Goal: Communication & Community: Answer question/provide support

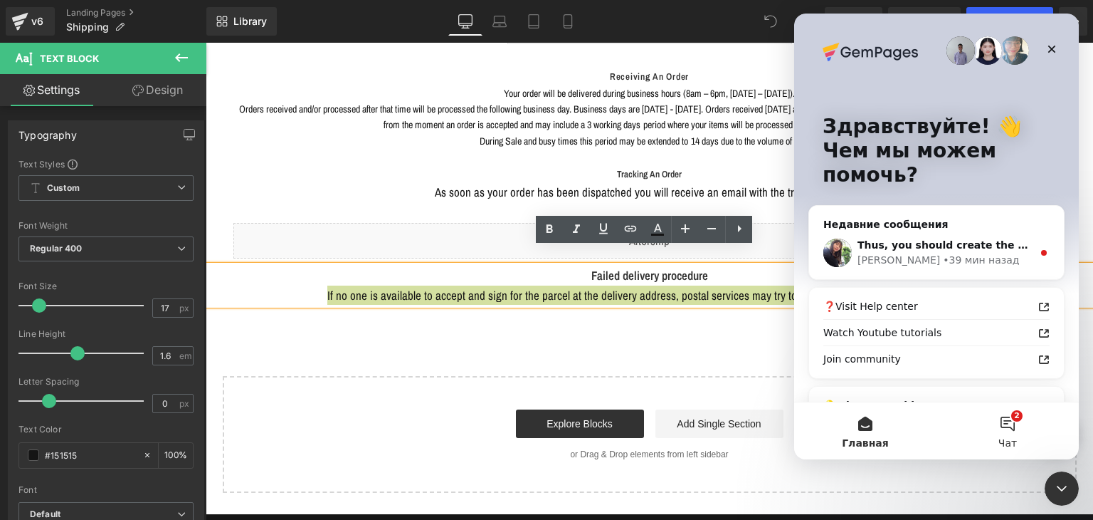
click at [994, 417] on button "2 Чат" at bounding box center [1008, 430] width 142 height 57
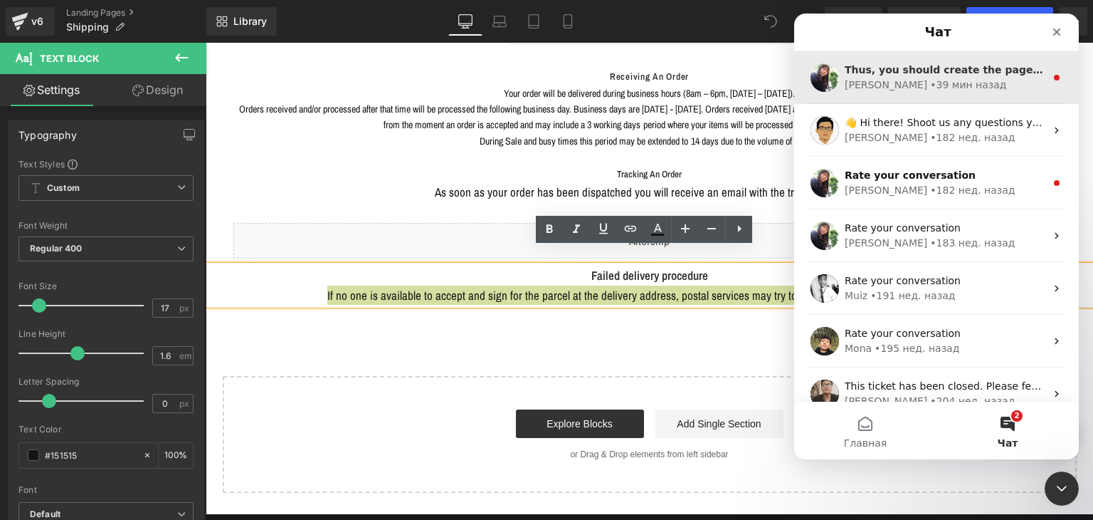
click at [930, 83] on div "• 39 мин назад" at bounding box center [968, 85] width 76 height 15
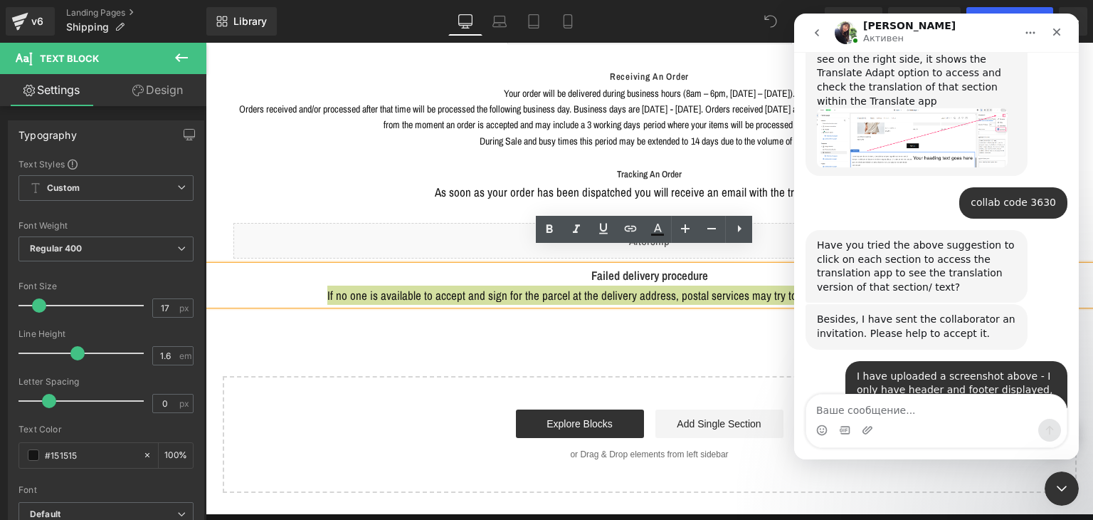
scroll to position [1514, 0]
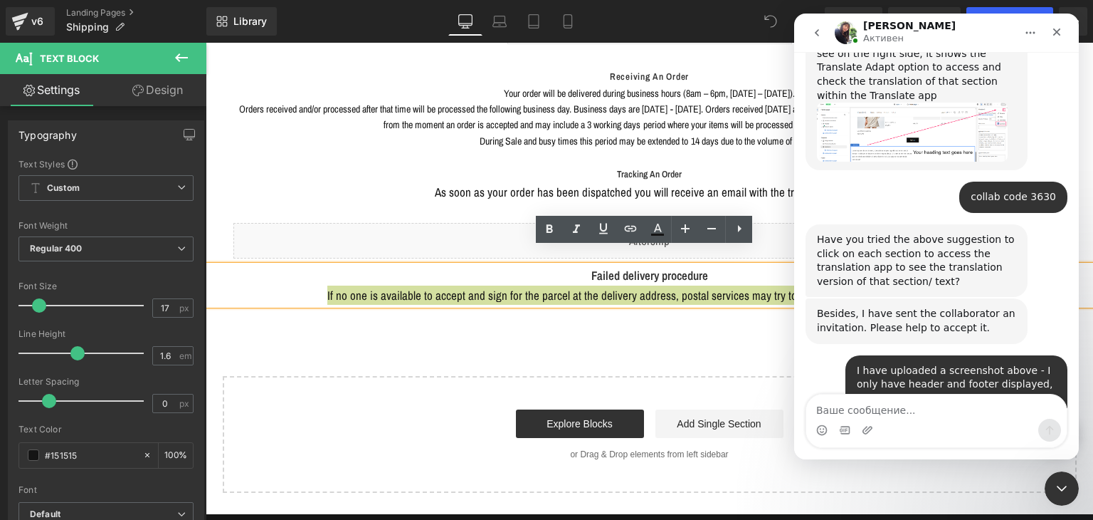
click at [888, 462] on div "Thus, you should create the page section, then you can check how it will be tra…" at bounding box center [916, 490] width 199 height 56
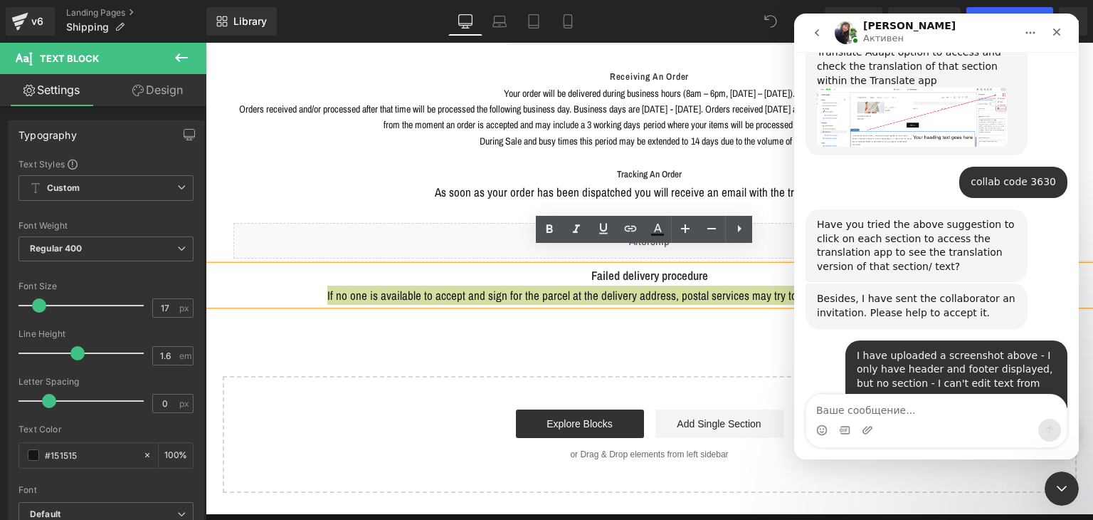
copy div "Thus, you should create the page section, then you can check how it will be tra…"
click at [458, 385] on div at bounding box center [546, 238] width 1093 height 477
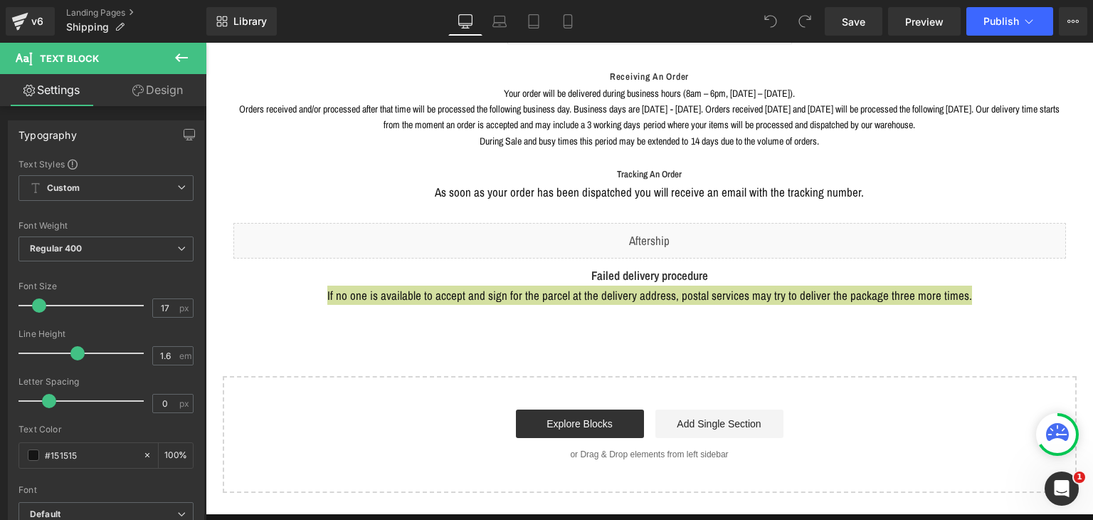
scroll to position [0, 0]
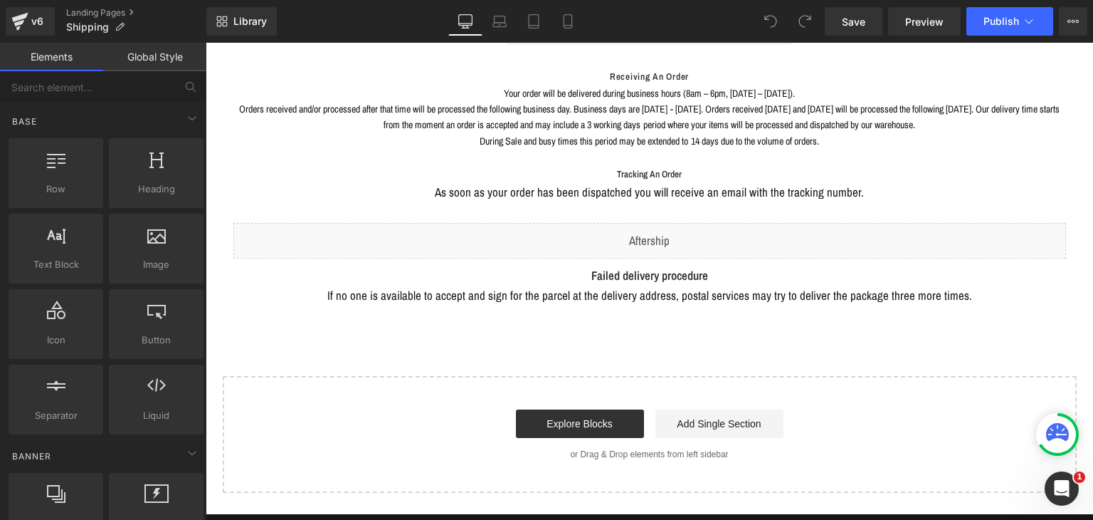
drag, startPoint x: 458, startPoint y: 361, endPoint x: 410, endPoint y: 335, distance: 55.1
click at [458, 377] on div "Start building your page Explore Blocks Add Single Section or Drag & Drop eleme…" at bounding box center [649, 434] width 851 height 114
click at [119, 100] on input "text" at bounding box center [87, 86] width 175 height 31
click at [120, 92] on input "text" at bounding box center [87, 86] width 175 height 31
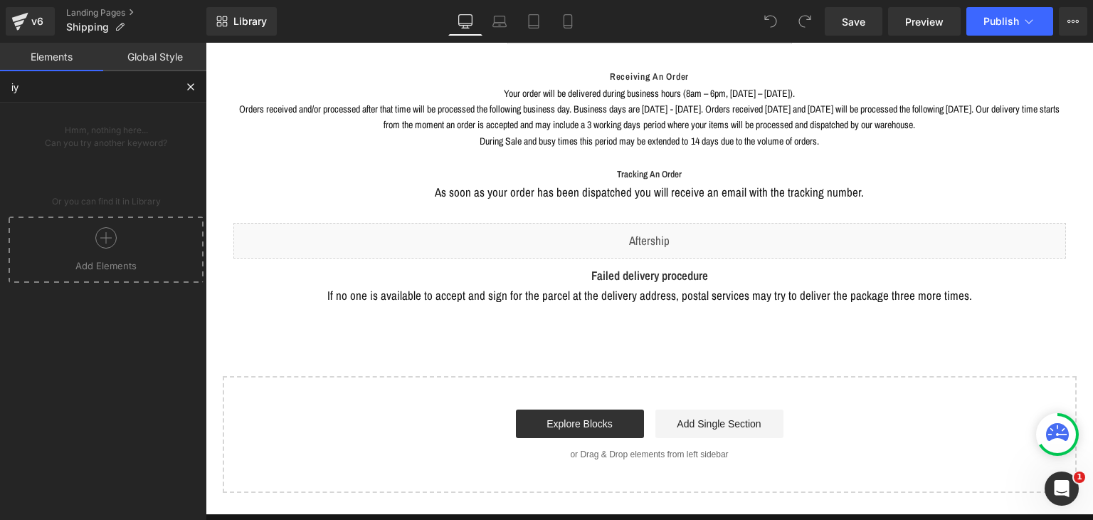
type input "і"
type input "ы"
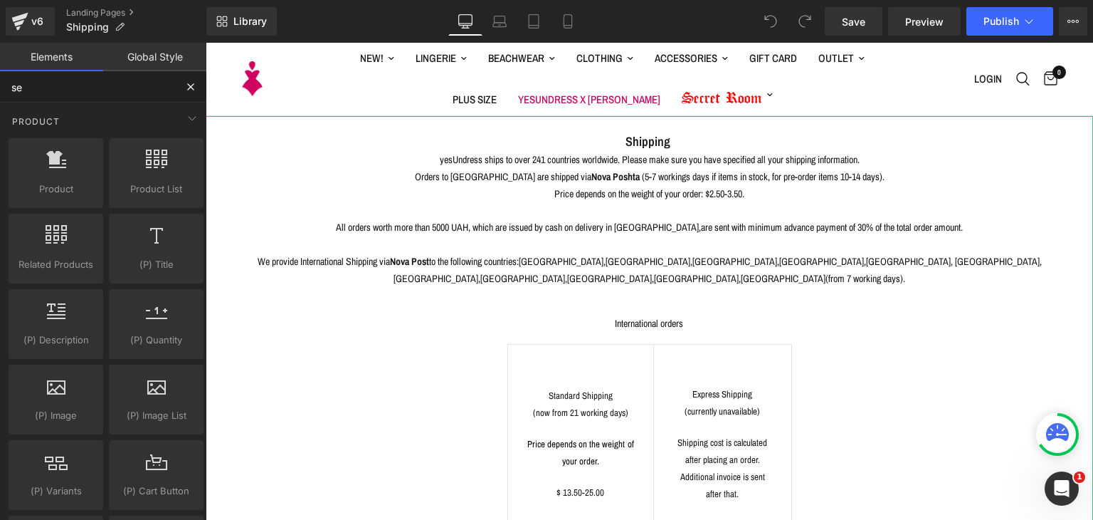
type input "se"
click at [544, 135] on p "Shipping" at bounding box center [649, 142] width 831 height 19
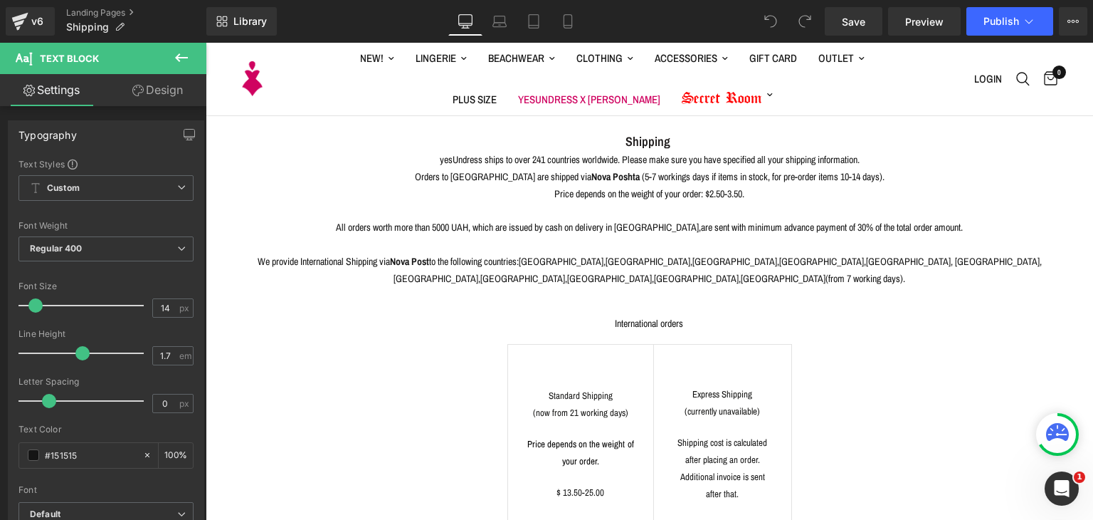
click at [175, 62] on icon at bounding box center [181, 57] width 17 height 17
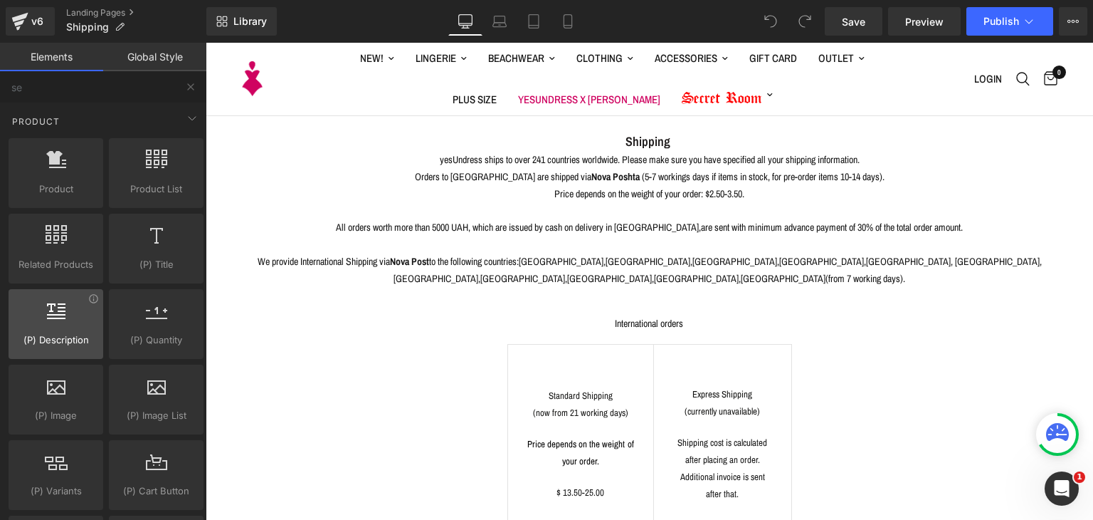
click at [80, 307] on div at bounding box center [56, 316] width 86 height 32
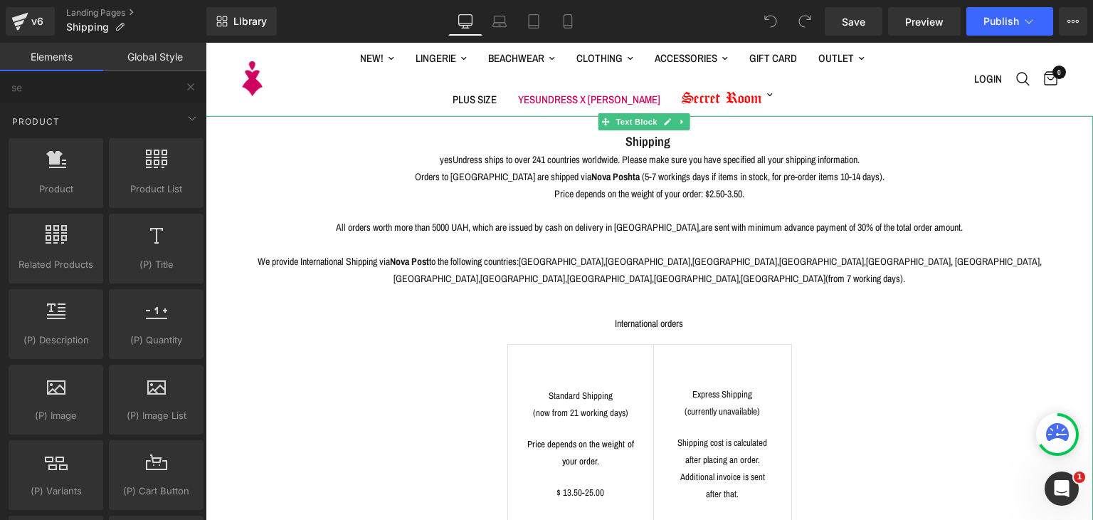
click at [317, 236] on center at bounding box center [649, 244] width 831 height 17
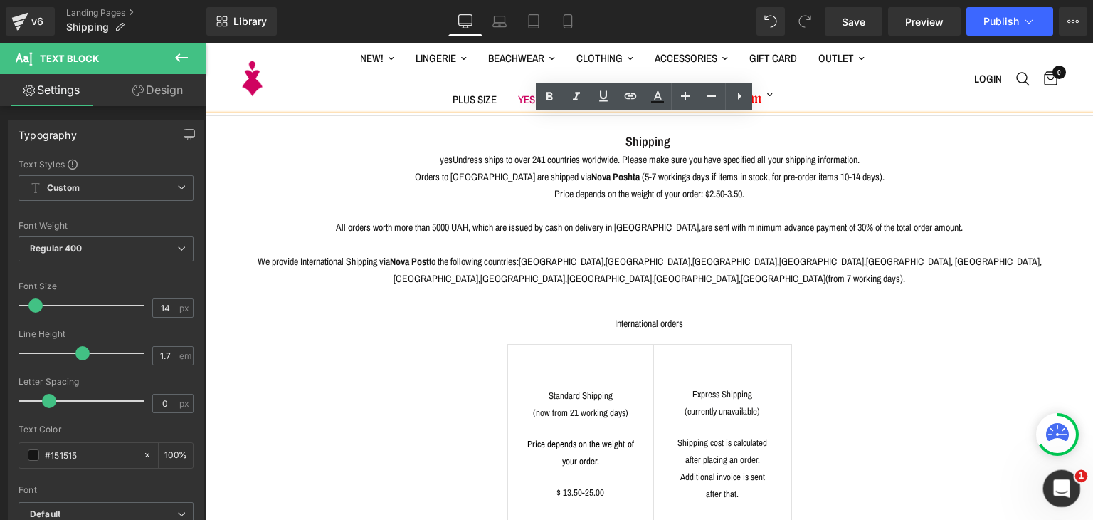
click at [1063, 482] on icon "Открыть службу сообщений Intercom" at bounding box center [1059, 486] width 23 height 23
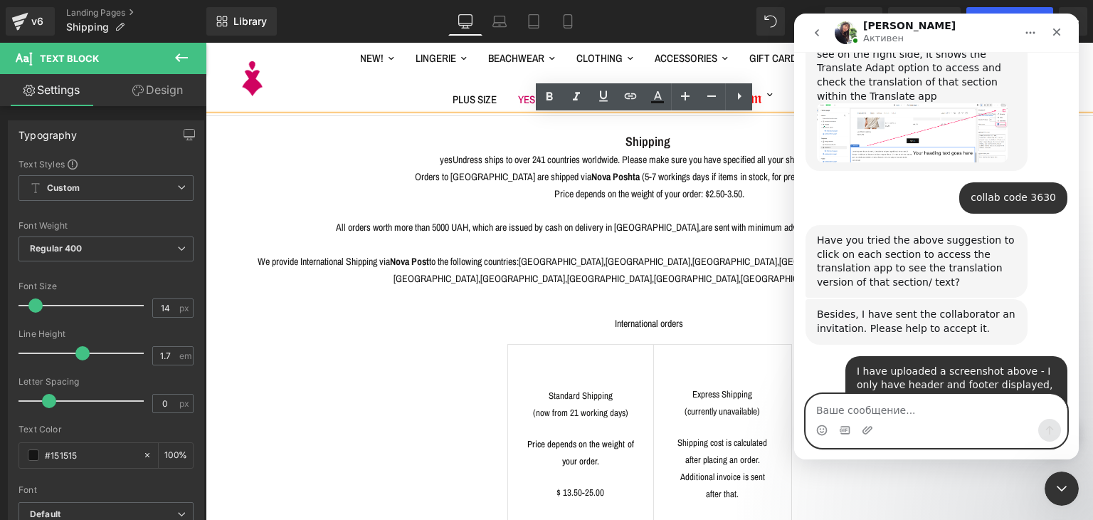
drag, startPoint x: 935, startPoint y: 411, endPoint x: 935, endPoint y: 403, distance: 7.8
click at [935, 409] on textarea "Ваше сообщение..." at bounding box center [936, 406] width 261 height 24
paste textarea "Ш"
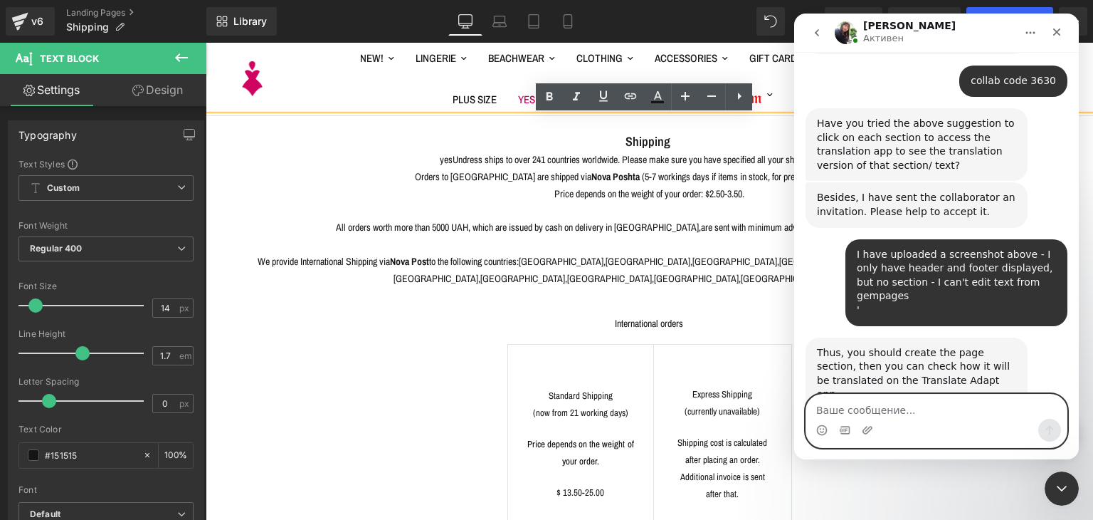
scroll to position [1631, 0]
type textarea "Ш"
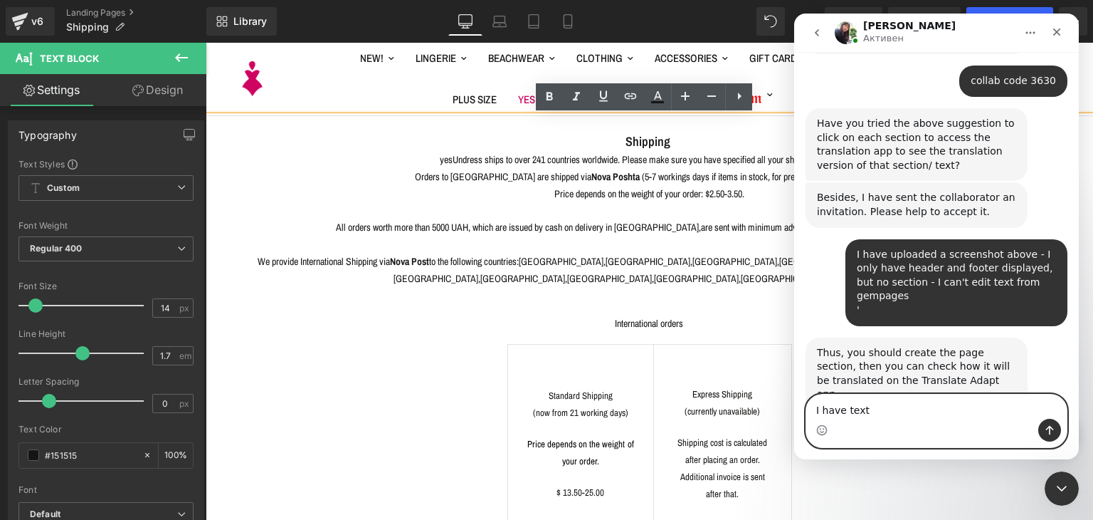
type textarea "I have text"
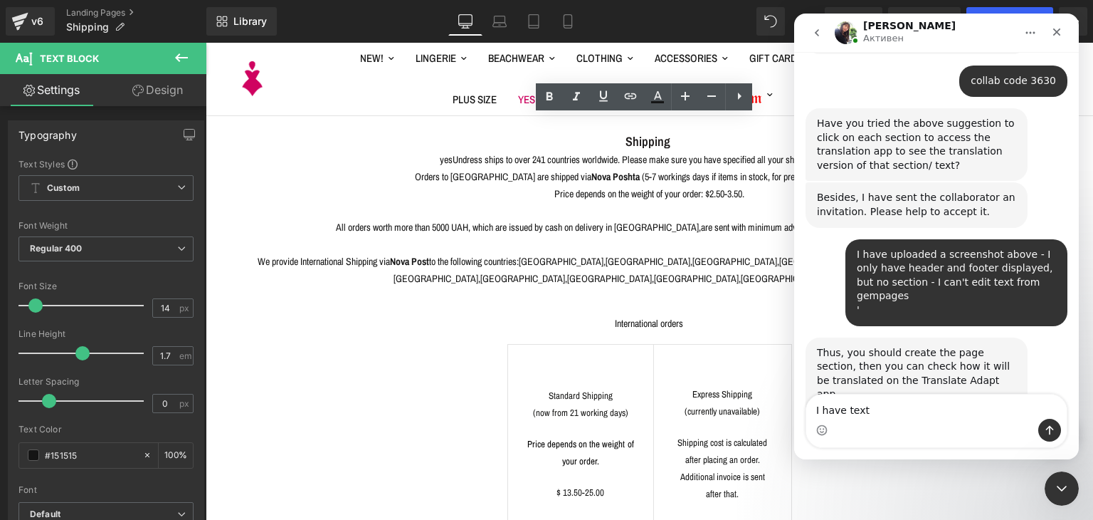
click at [678, 263] on div at bounding box center [546, 238] width 1093 height 477
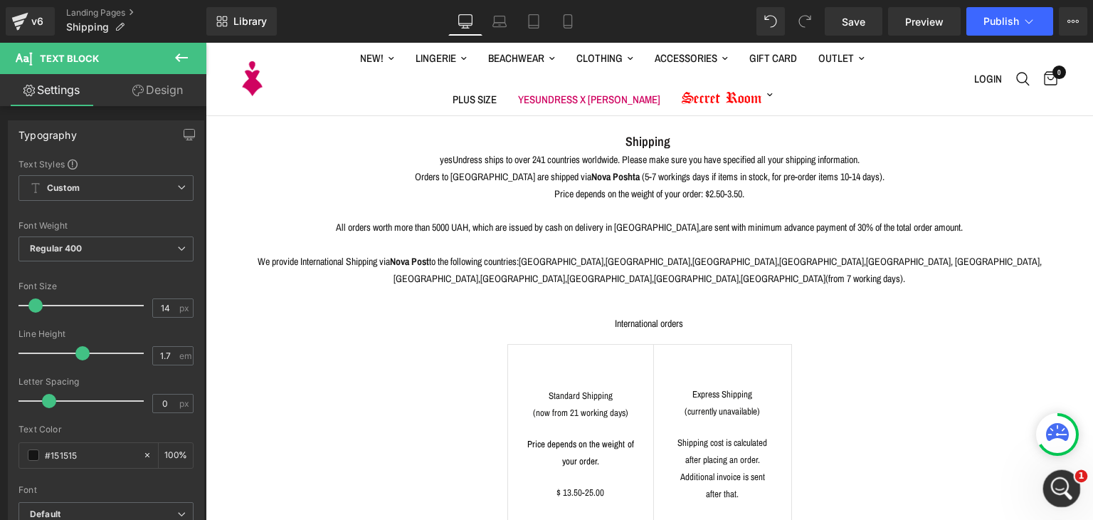
click at [1064, 491] on icon "Открыть службу сообщений Intercom" at bounding box center [1059, 486] width 23 height 23
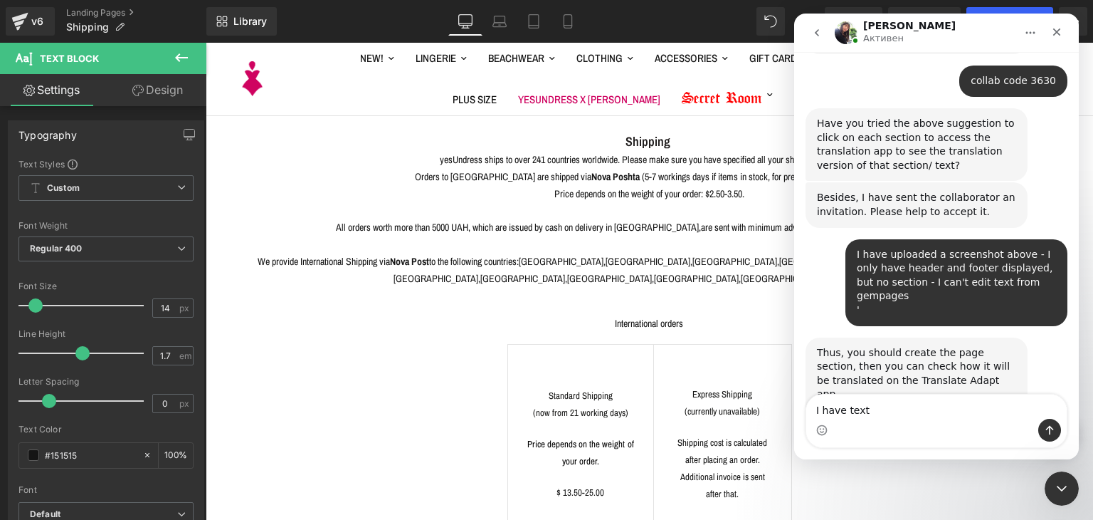
click at [920, 414] on textarea "I have text" at bounding box center [936, 406] width 261 height 24
click at [932, 406] on textarea "I have text block, but in" at bounding box center [936, 406] width 261 height 24
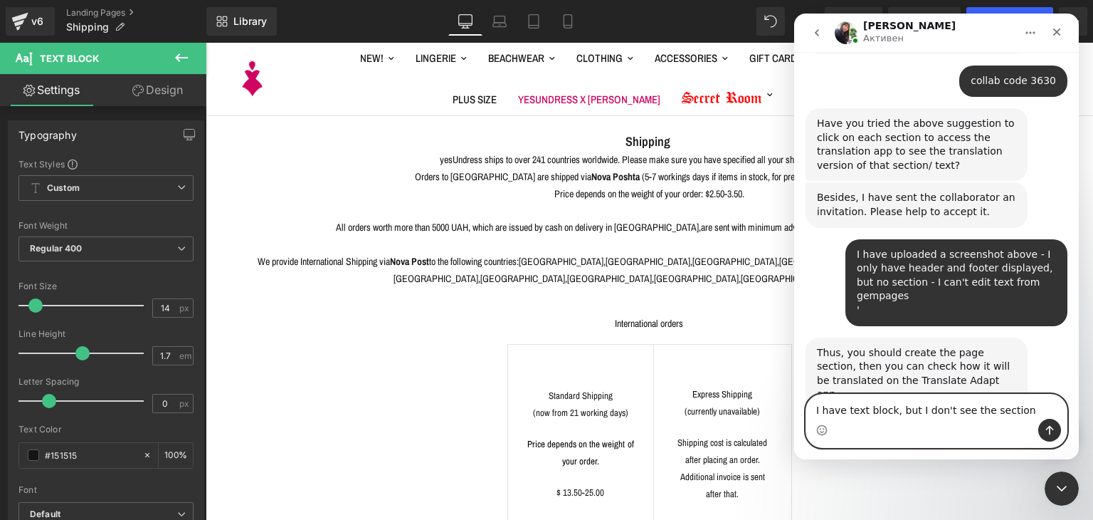
type textarea "I have text block, but I don't see the section"
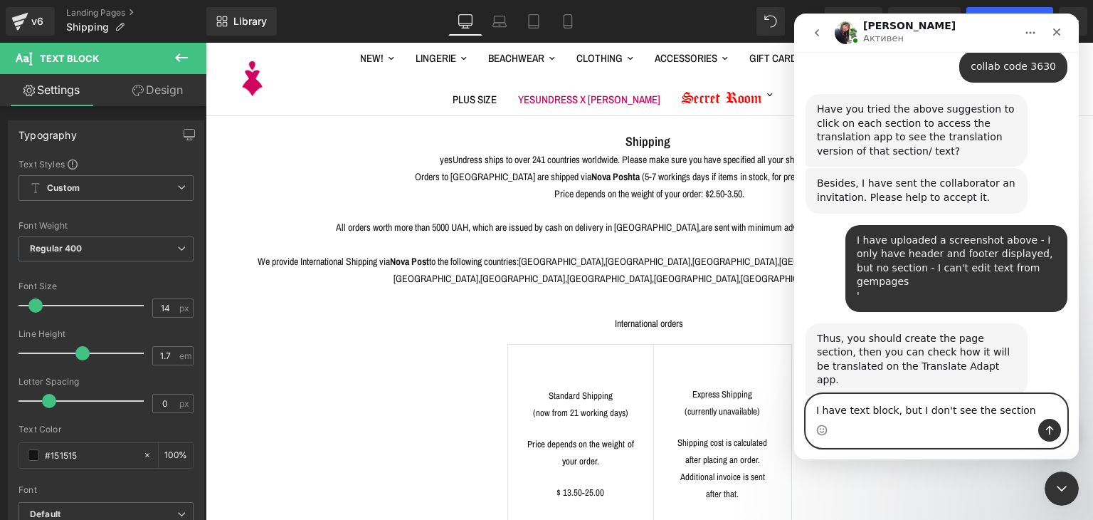
paste textarea "Ваше сообщение..."
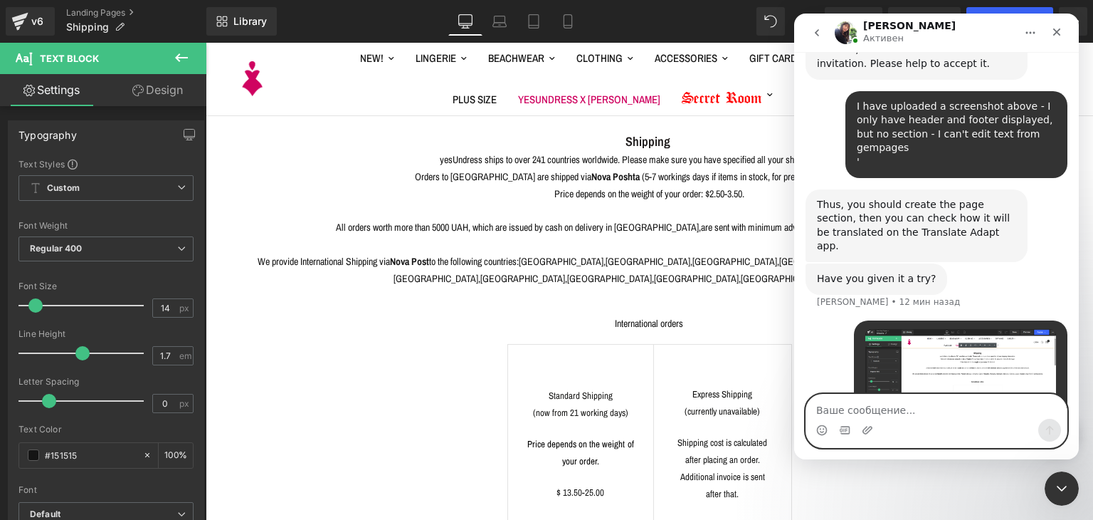
scroll to position [1794, 0]
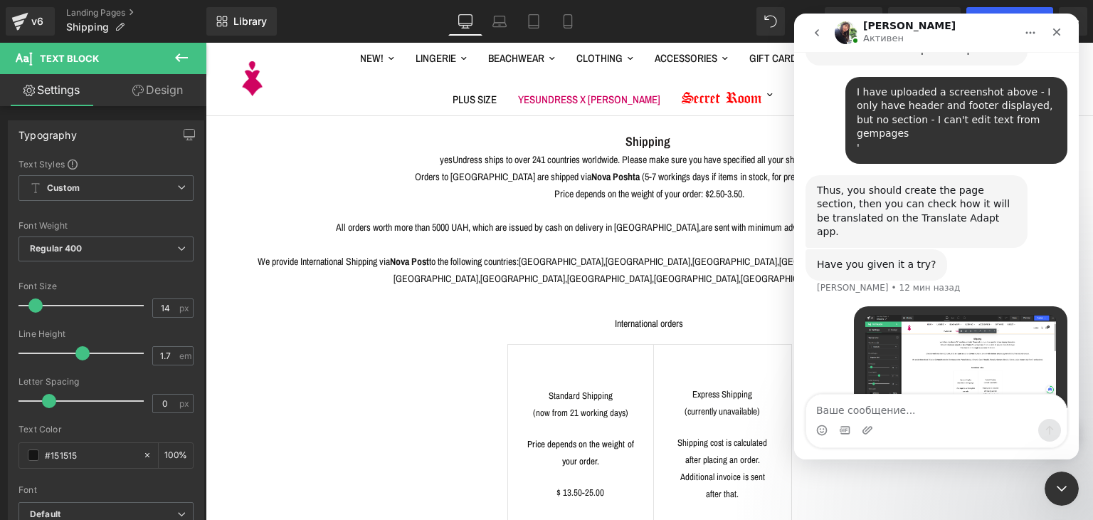
click at [171, 54] on div at bounding box center [546, 238] width 1093 height 477
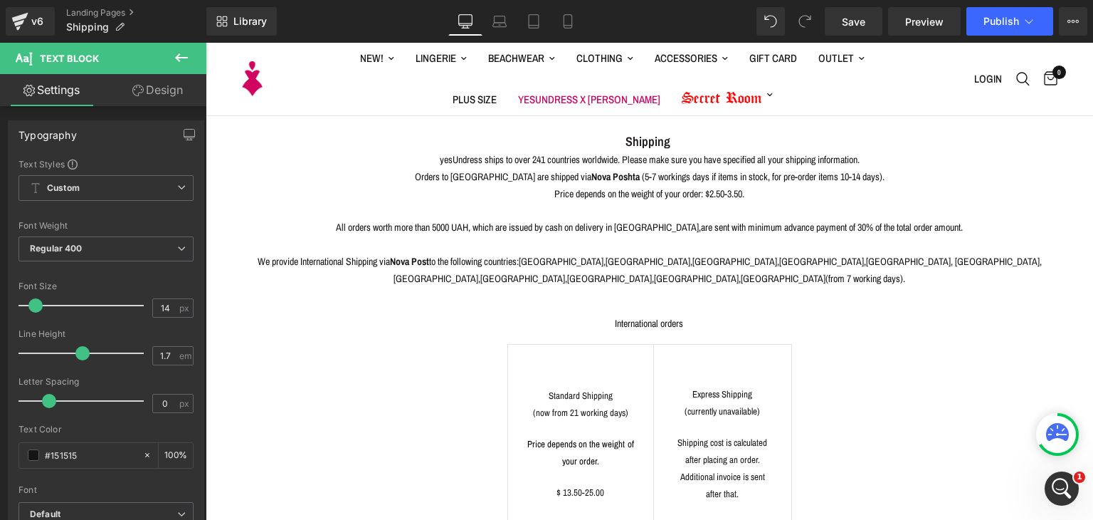
click at [177, 57] on icon at bounding box center [181, 57] width 13 height 9
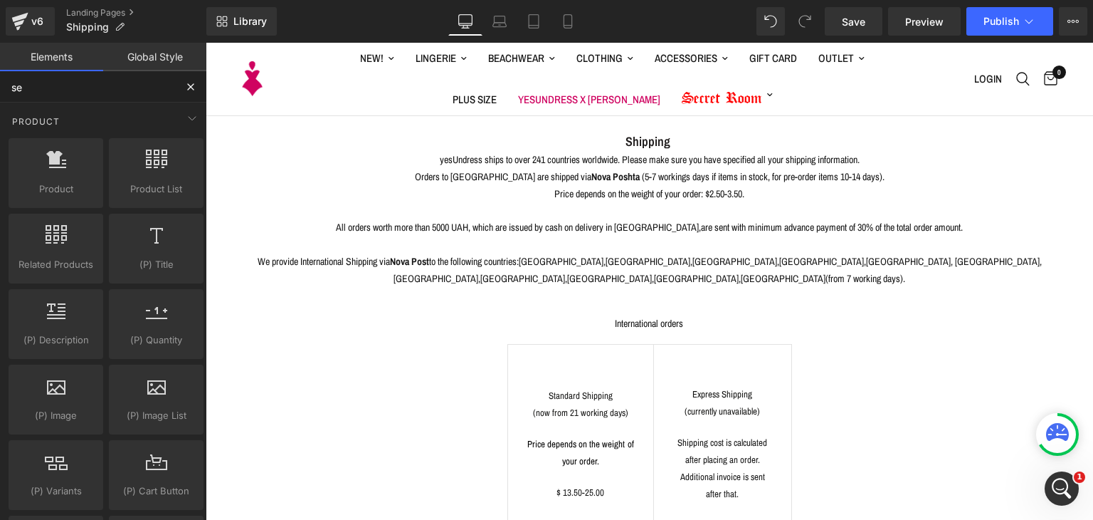
click at [68, 87] on input "se" at bounding box center [87, 86] width 175 height 31
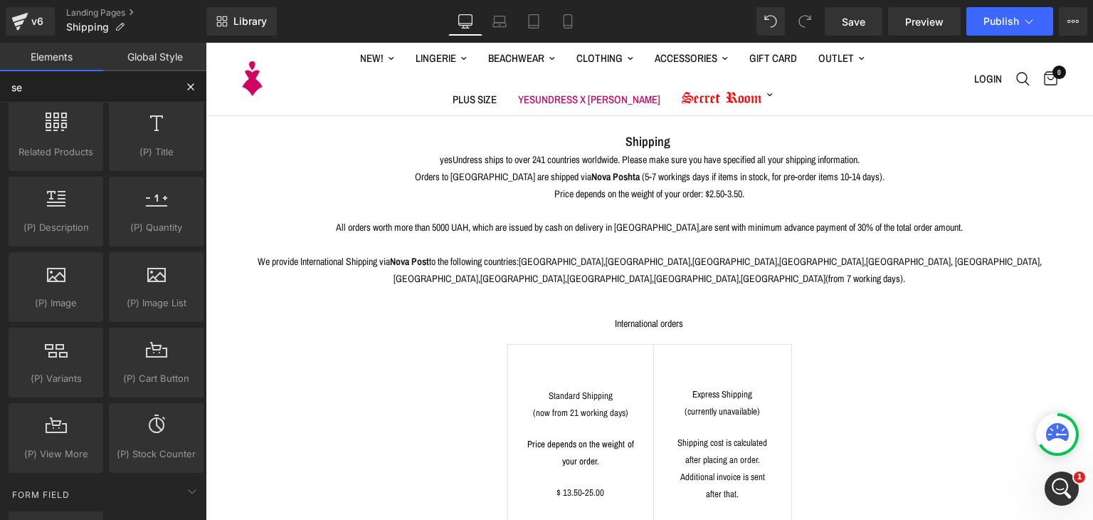
scroll to position [0, 0]
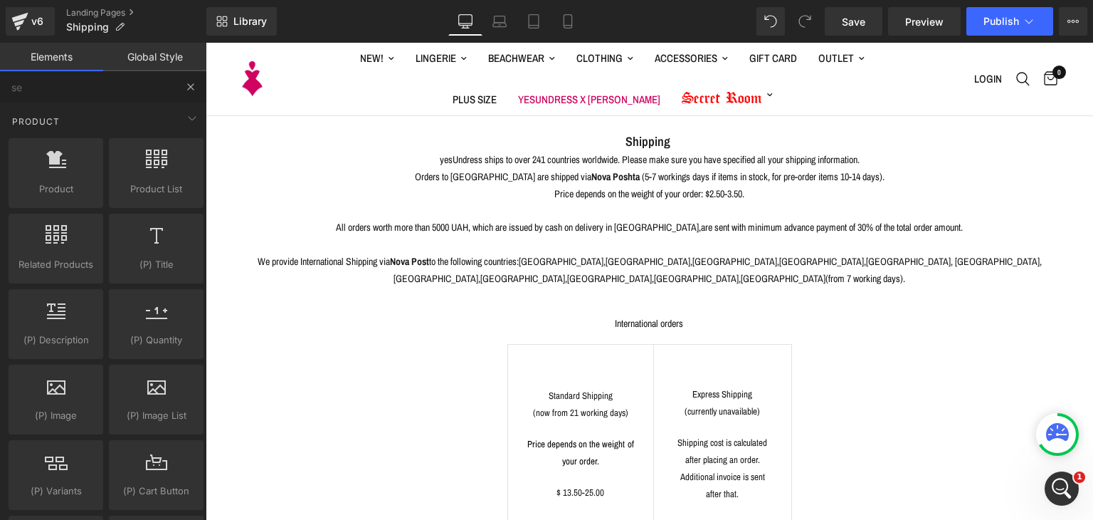
click at [182, 90] on button at bounding box center [190, 86] width 31 height 31
click at [171, 92] on input "se" at bounding box center [87, 86] width 175 height 31
click at [127, 91] on input "se" at bounding box center [87, 86] width 175 height 31
click at [149, 90] on input "se" at bounding box center [87, 86] width 175 height 31
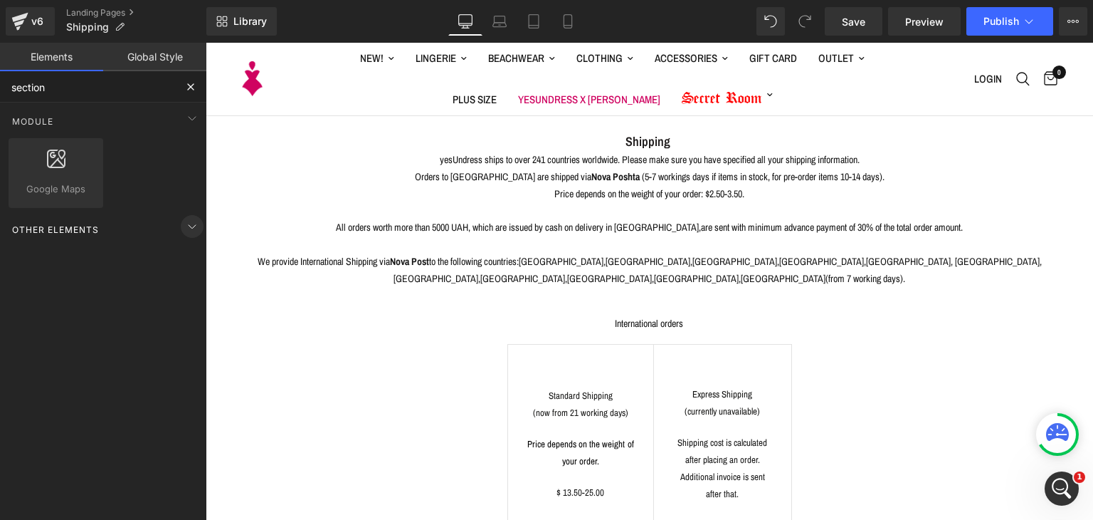
type input "section"
click at [184, 234] on icon at bounding box center [192, 226] width 17 height 17
click at [1067, 476] on div "Открыть службу сообщений Intercom" at bounding box center [1059, 486] width 47 height 47
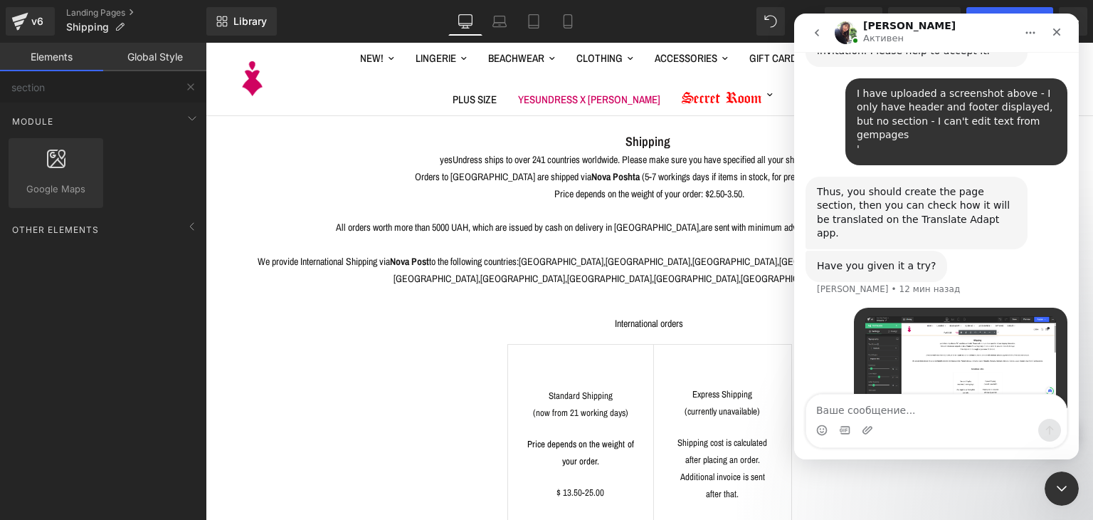
scroll to position [1794, 0]
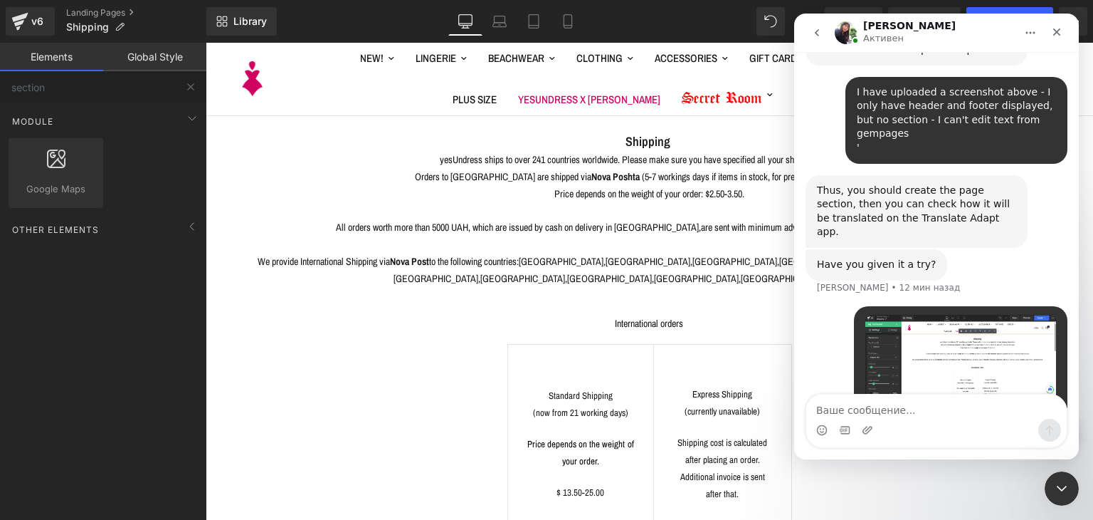
click at [140, 83] on div at bounding box center [546, 238] width 1093 height 477
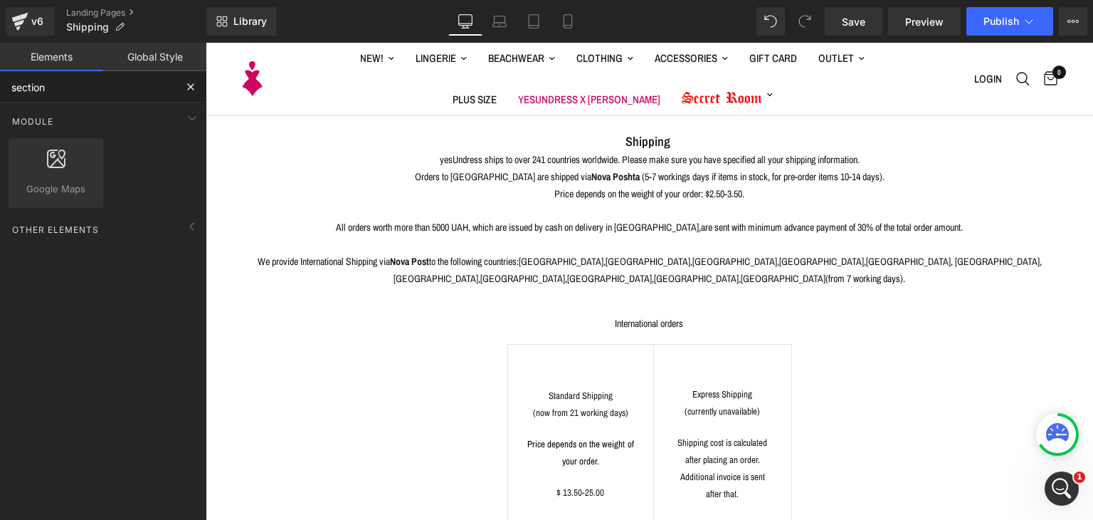
click at [97, 81] on input "section" at bounding box center [87, 86] width 175 height 31
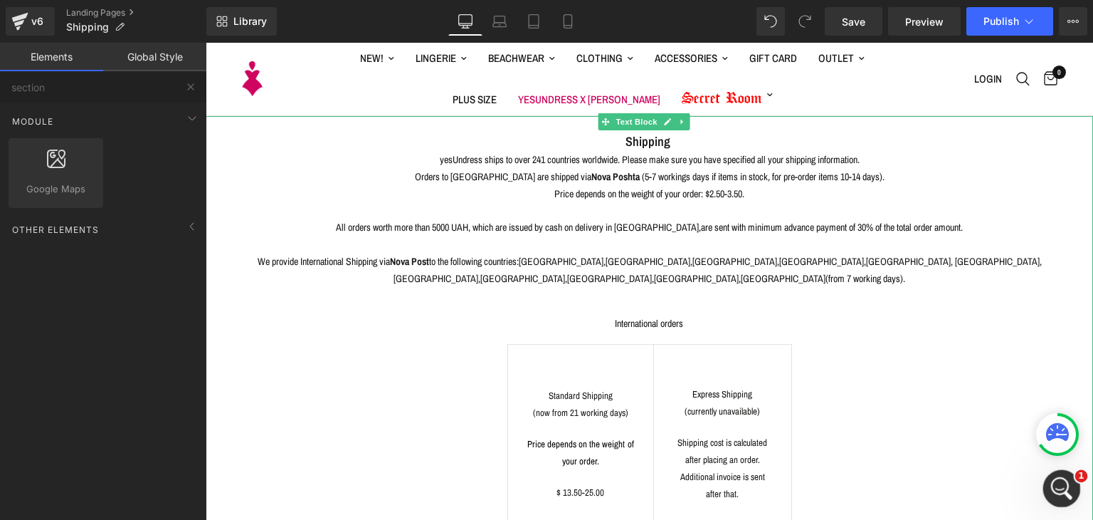
click at [1043, 495] on div "Открыть службу сообщений Intercom" at bounding box center [1059, 486] width 47 height 47
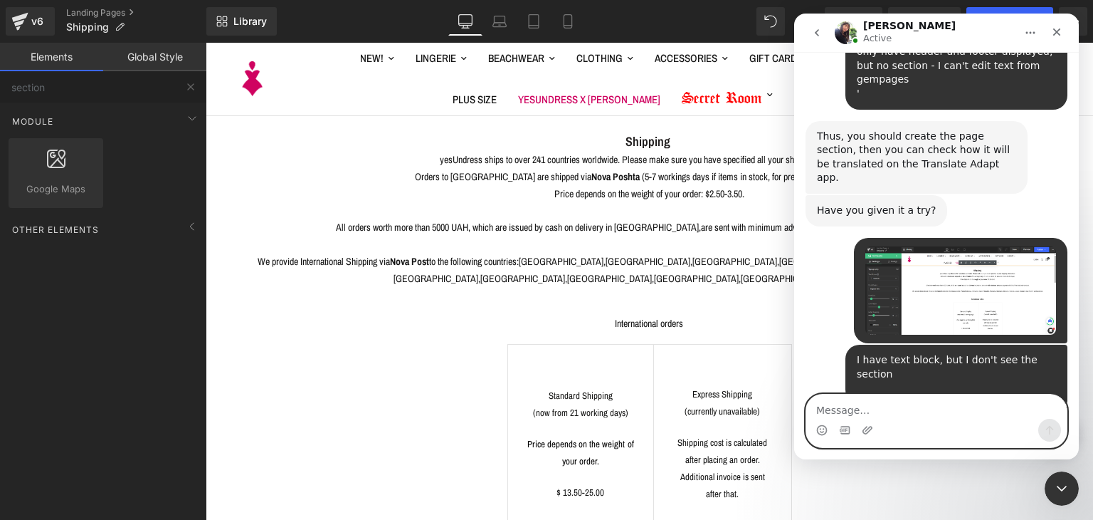
scroll to position [1906, 0]
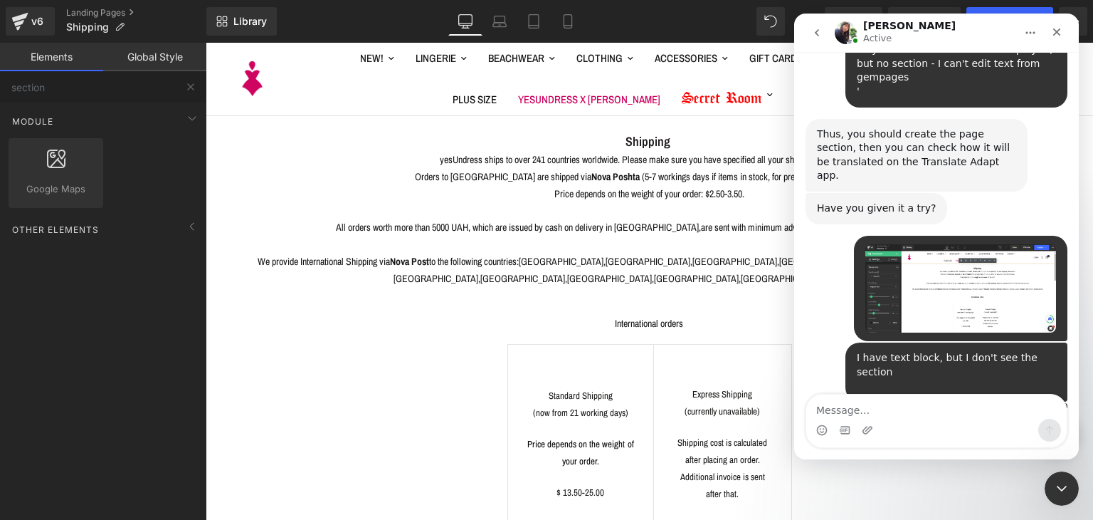
copy div "Allow me some time to log on to your page for more details."
click at [828, 435] on div "Мессенджер Intercom" at bounding box center [936, 430] width 261 height 23
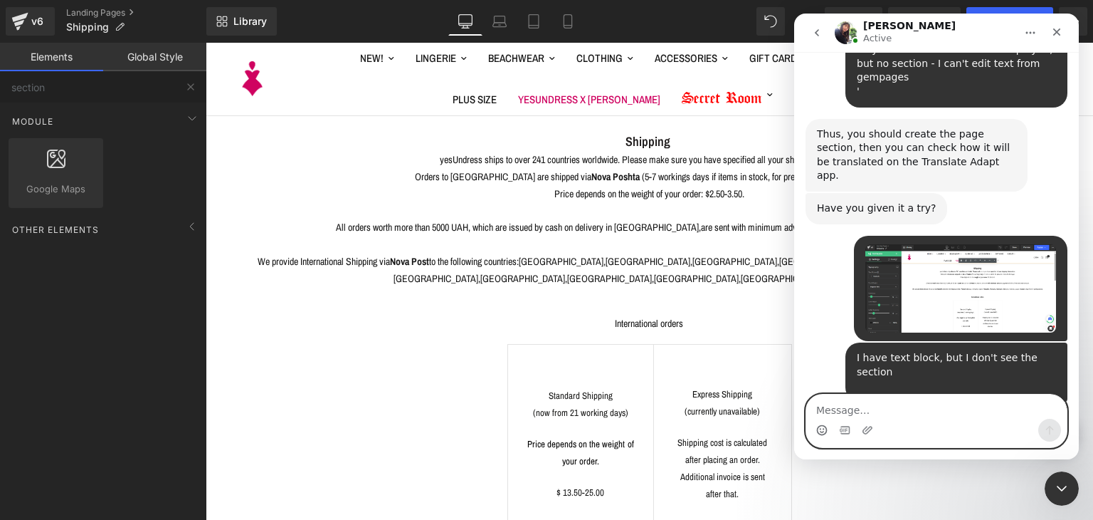
click at [825, 433] on icon "Средство выбора эмодзи" at bounding box center [821, 429] width 11 height 11
click at [850, 416] on textarea "Message…" at bounding box center [936, 406] width 261 height 24
click at [820, 431] on icon "Средство выбора эмодзи" at bounding box center [821, 429] width 11 height 11
click at [854, 412] on textarea "Message…" at bounding box center [936, 406] width 261 height 24
click at [827, 431] on icon "Средство выбора эмодзи" at bounding box center [821, 429] width 11 height 11
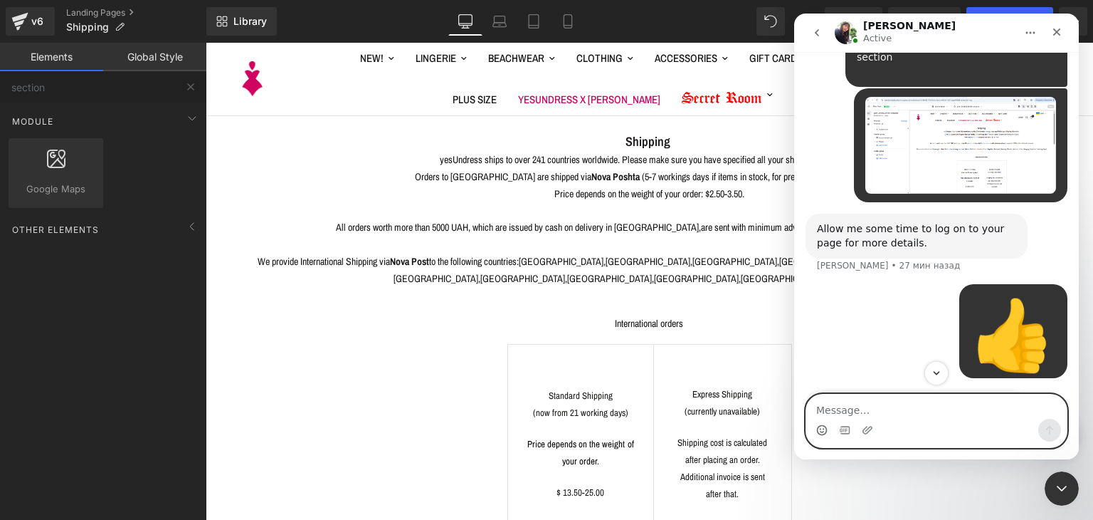
scroll to position [2219, 0]
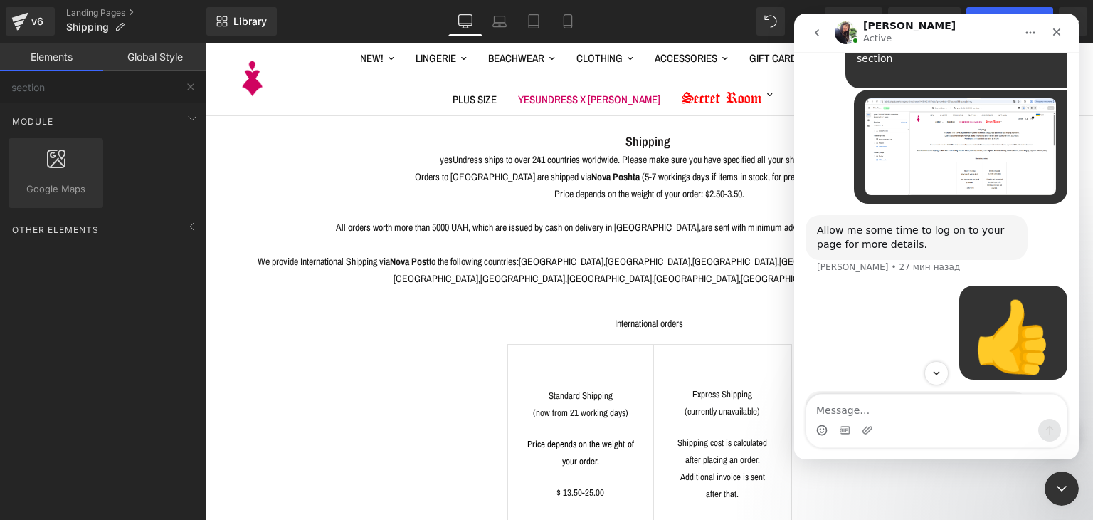
click at [856, 427] on img "Tina говорит…" at bounding box center [912, 464] width 191 height 75
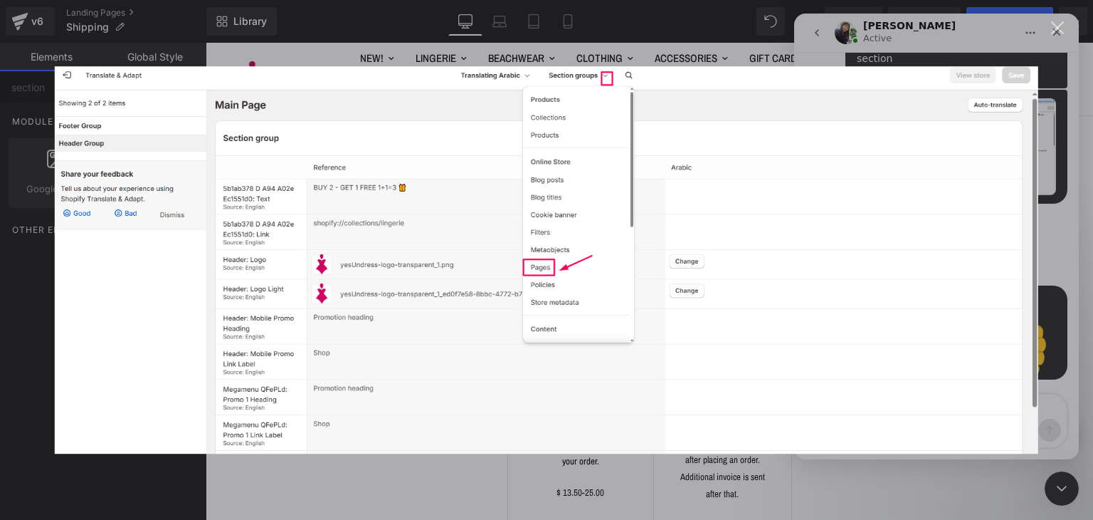
scroll to position [0, 0]
click at [856, 277] on img "Закрыть" at bounding box center [547, 259] width 984 height 387
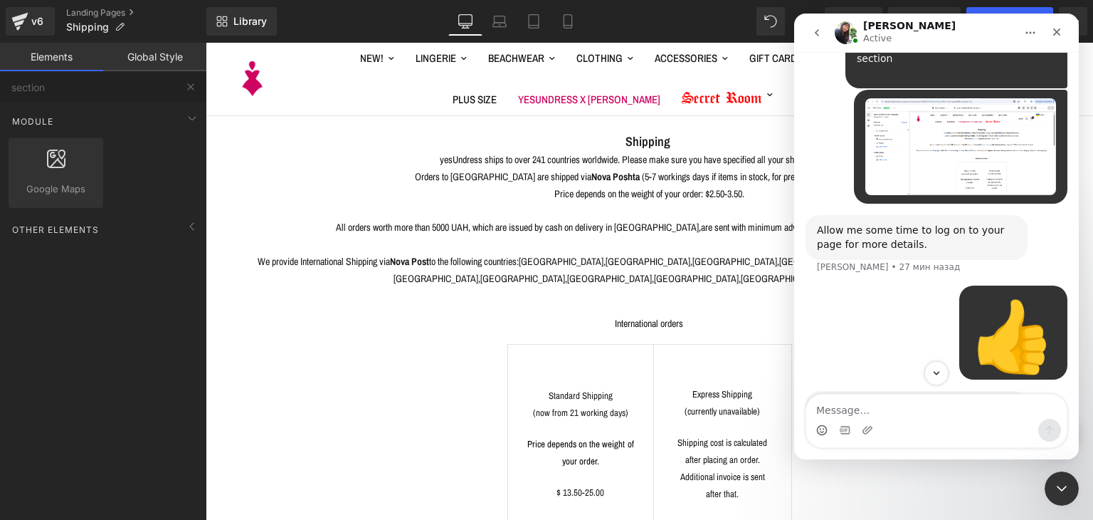
click at [856, 427] on img "Tina говорит…" at bounding box center [912, 464] width 191 height 75
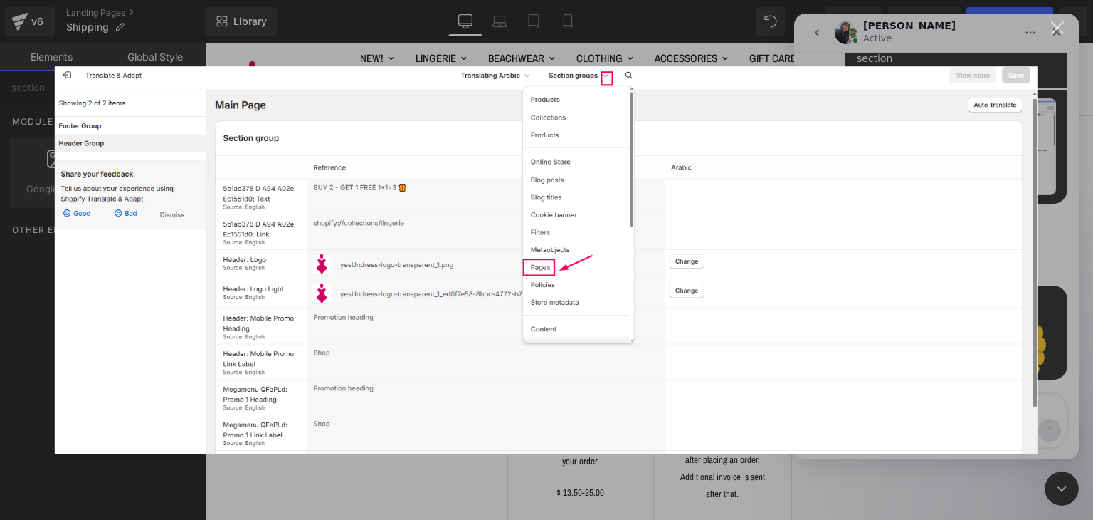
click at [856, 277] on img "Закрыть" at bounding box center [547, 259] width 984 height 387
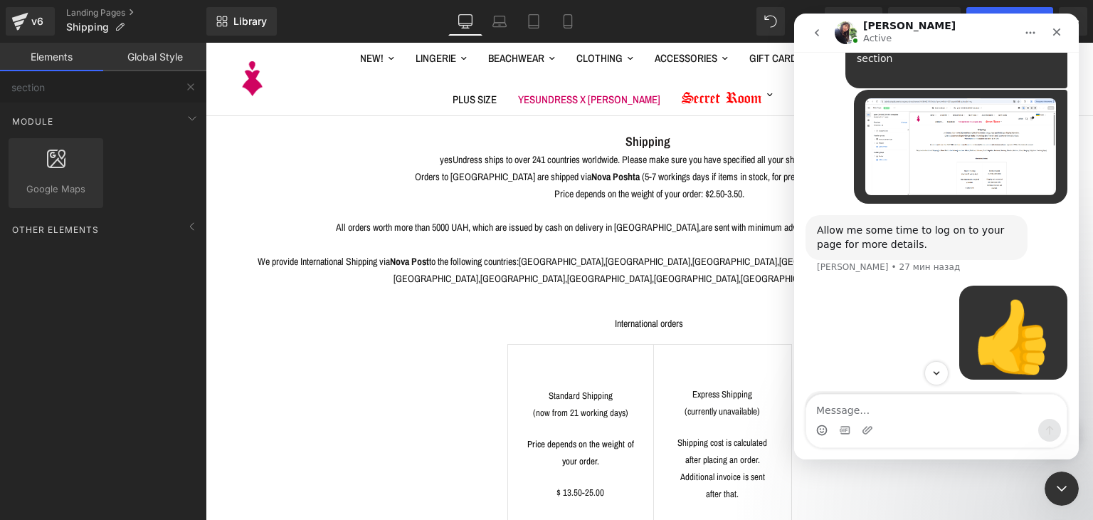
scroll to position [2290, 0]
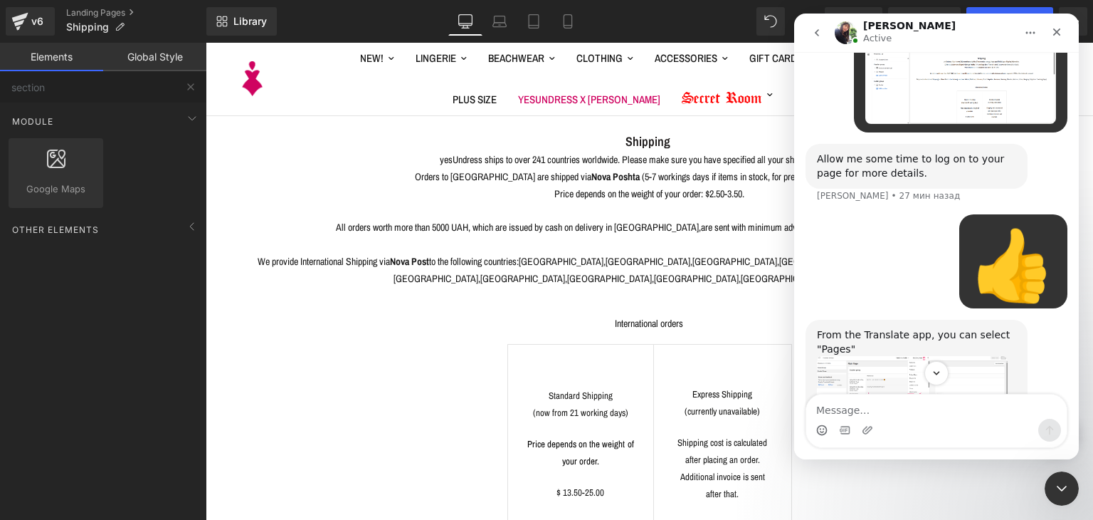
click at [890, 480] on img "Tina говорит…" at bounding box center [912, 523] width 191 height 87
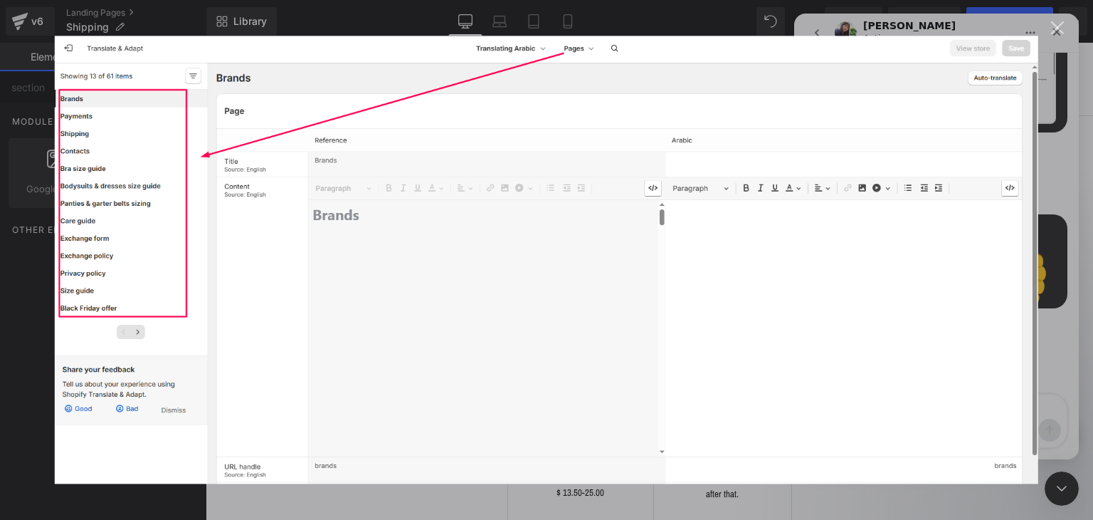
click at [727, 279] on img "Закрыть" at bounding box center [547, 260] width 984 height 448
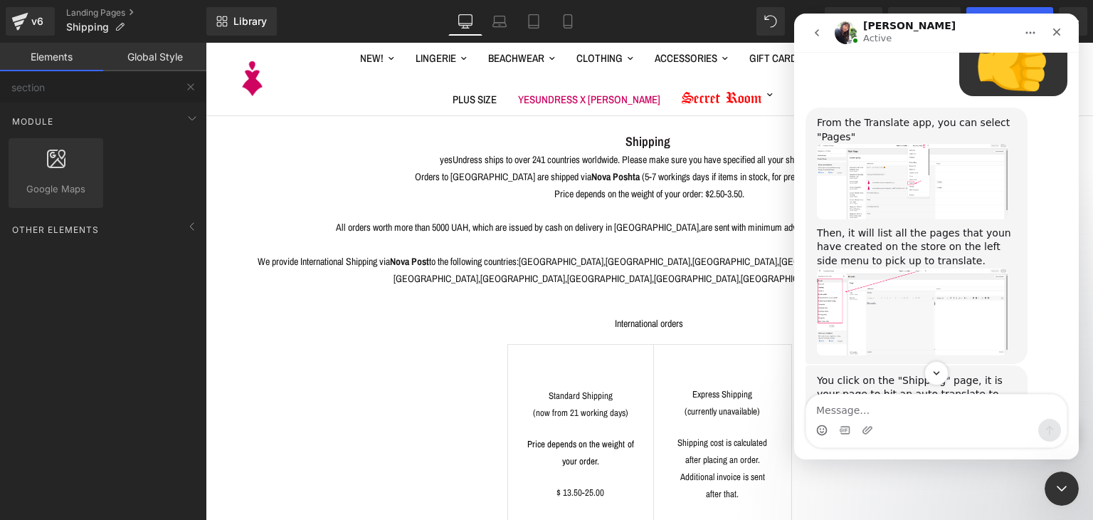
scroll to position [2504, 0]
click at [900, 428] on img "Tina говорит…" at bounding box center [912, 472] width 191 height 88
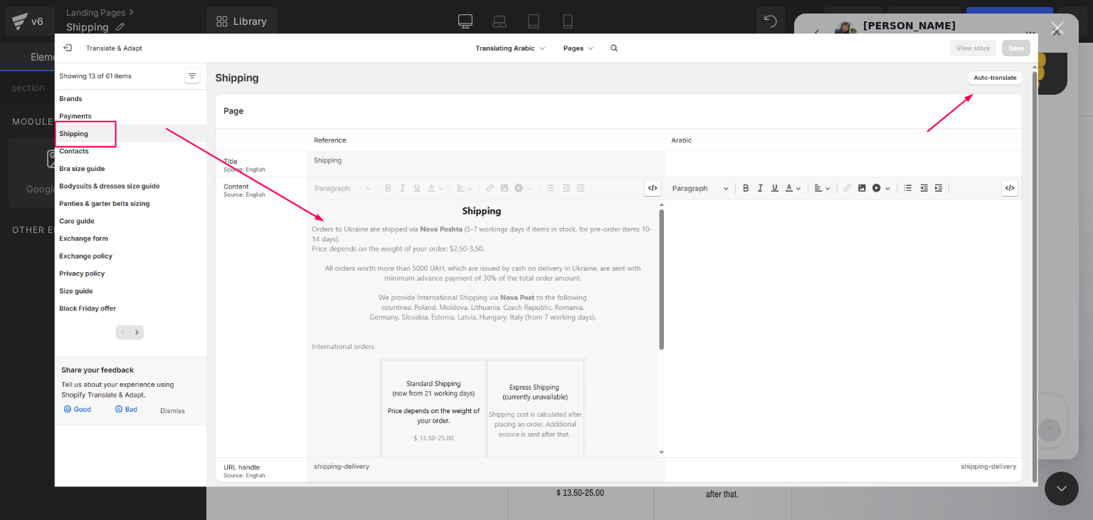
scroll to position [0, 0]
click at [877, 258] on img "Закрыть" at bounding box center [547, 259] width 984 height 453
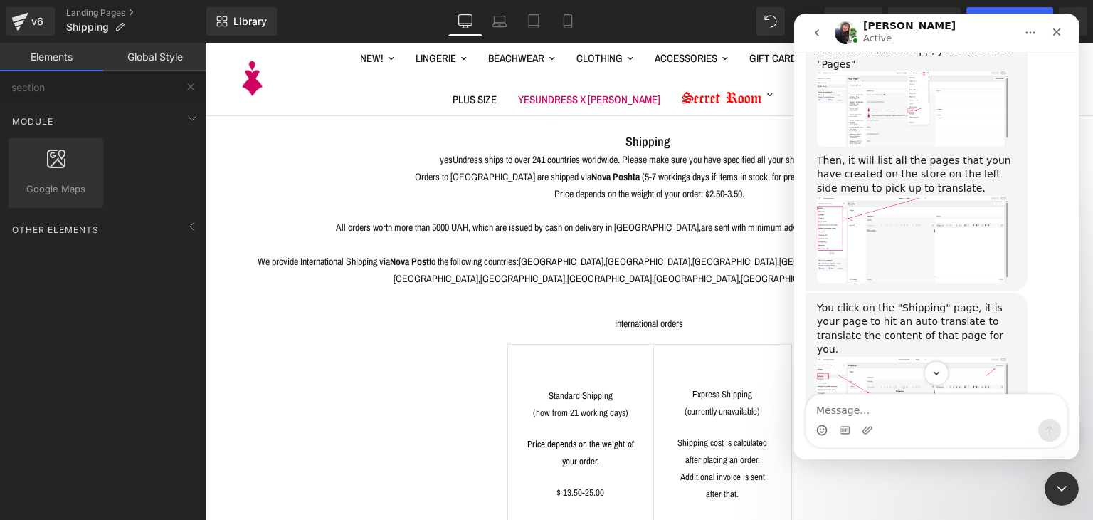
scroll to position [2630, 0]
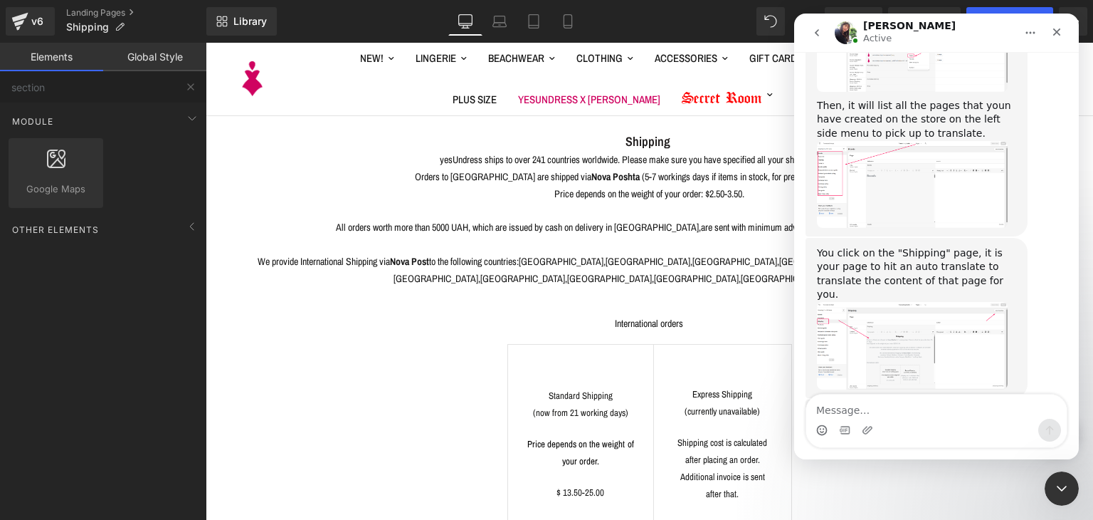
click at [885, 409] on link "[URL][DOMAIN_NAME]" at bounding box center [896, 414] width 111 height 11
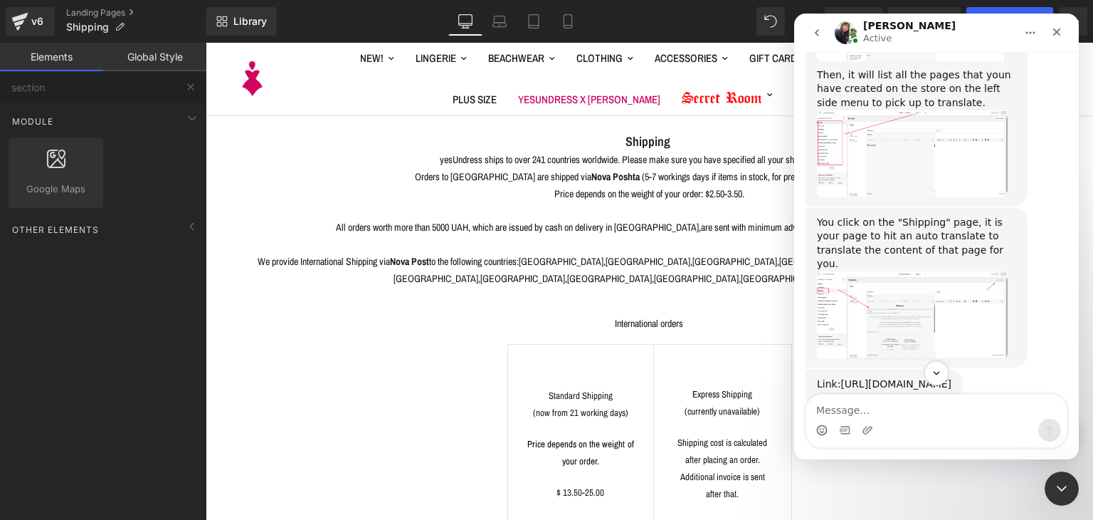
scroll to position [2708, 0]
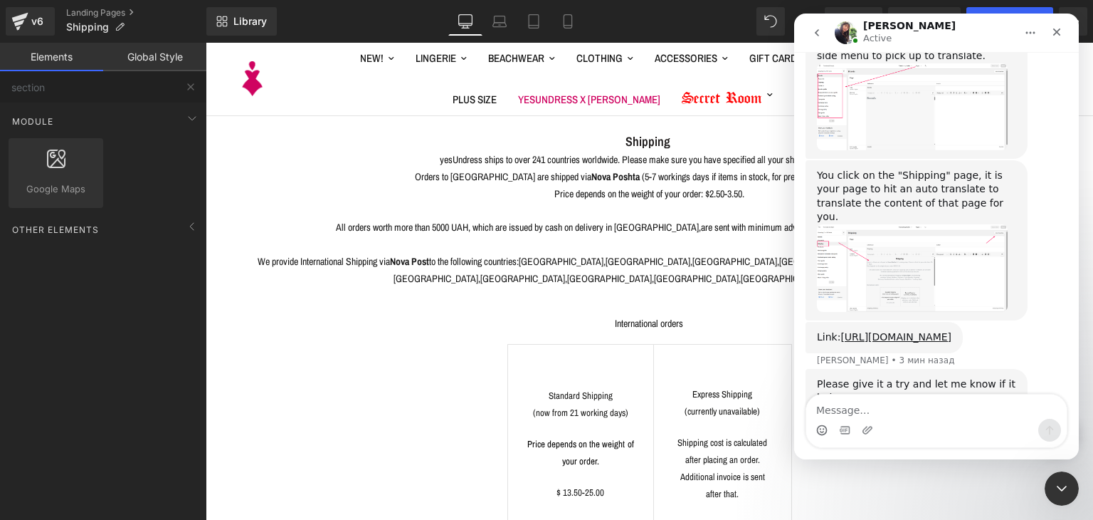
click at [664, 154] on div at bounding box center [546, 238] width 1093 height 477
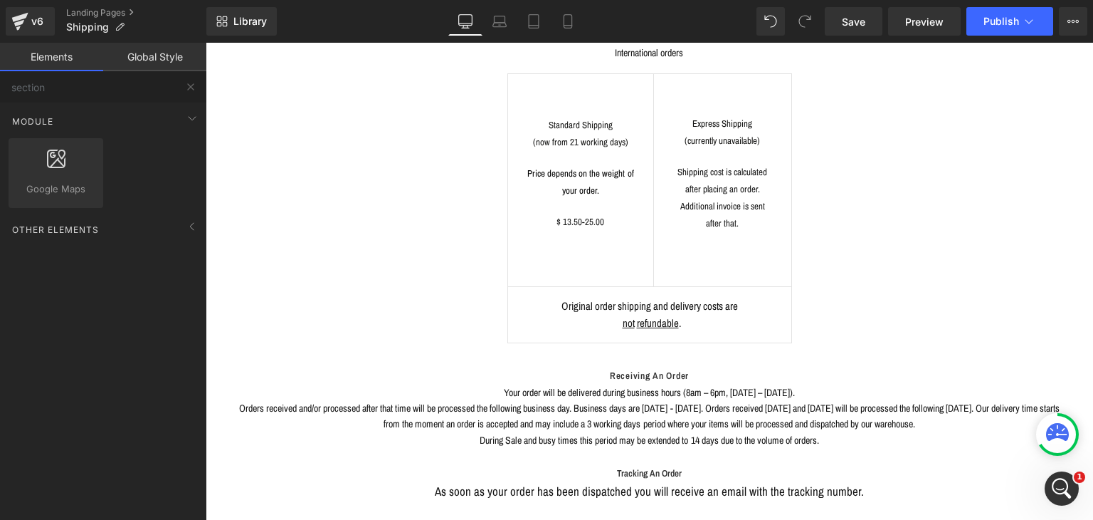
scroll to position [427, 0]
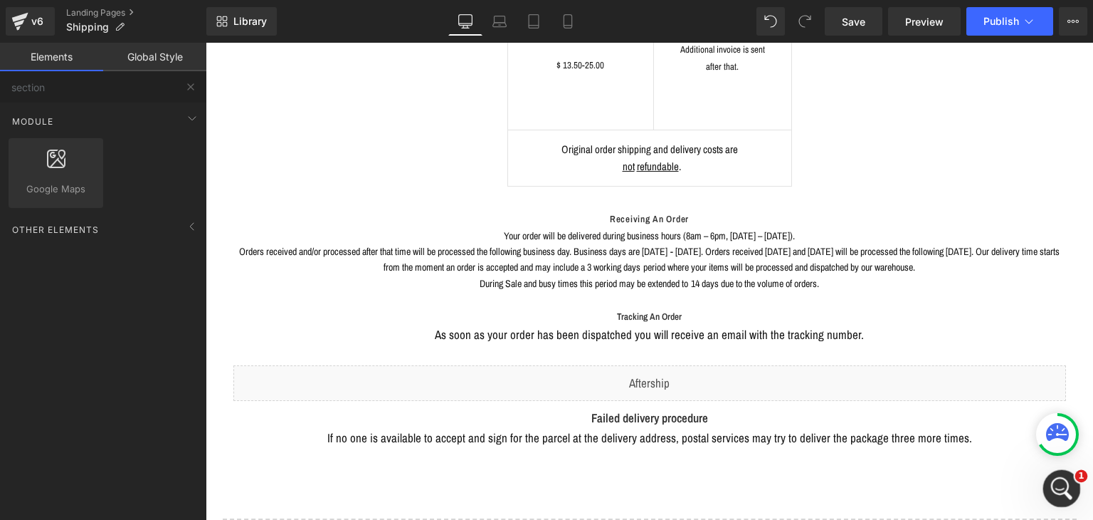
click at [1061, 490] on icon "Открыть службу сообщений Intercom" at bounding box center [1059, 486] width 23 height 23
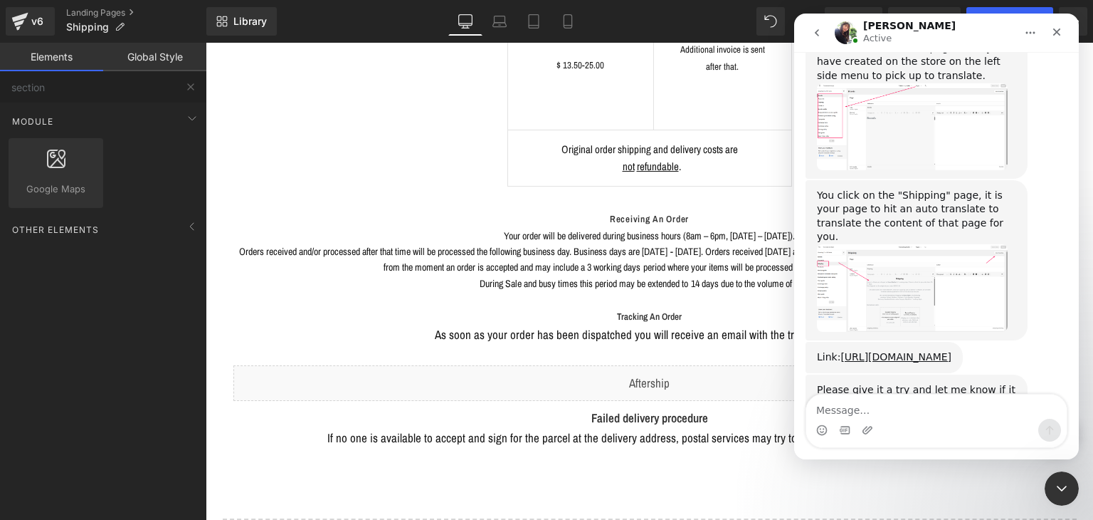
scroll to position [2680, 0]
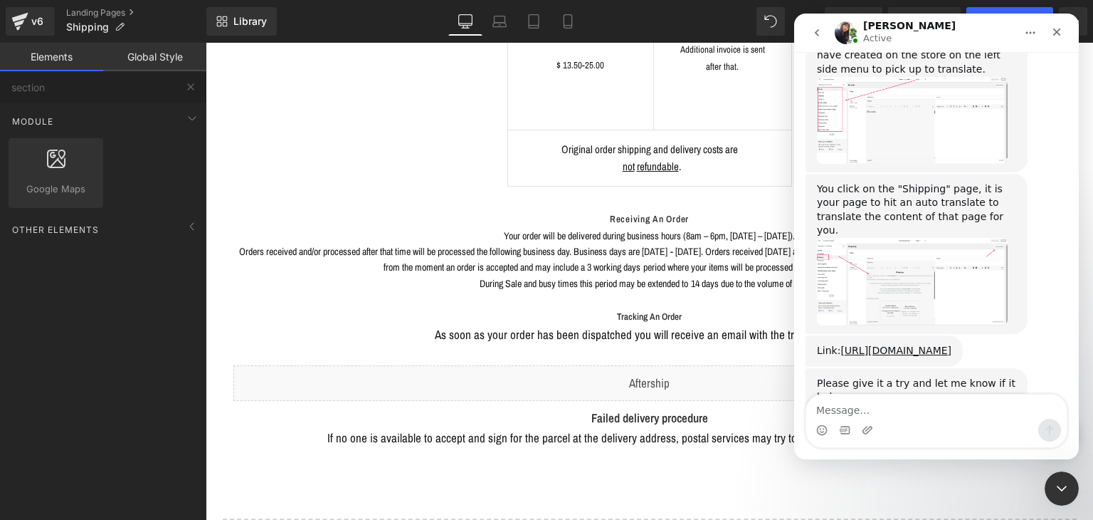
click at [887, 409] on textarea "Message…" at bounding box center [936, 406] width 261 height 24
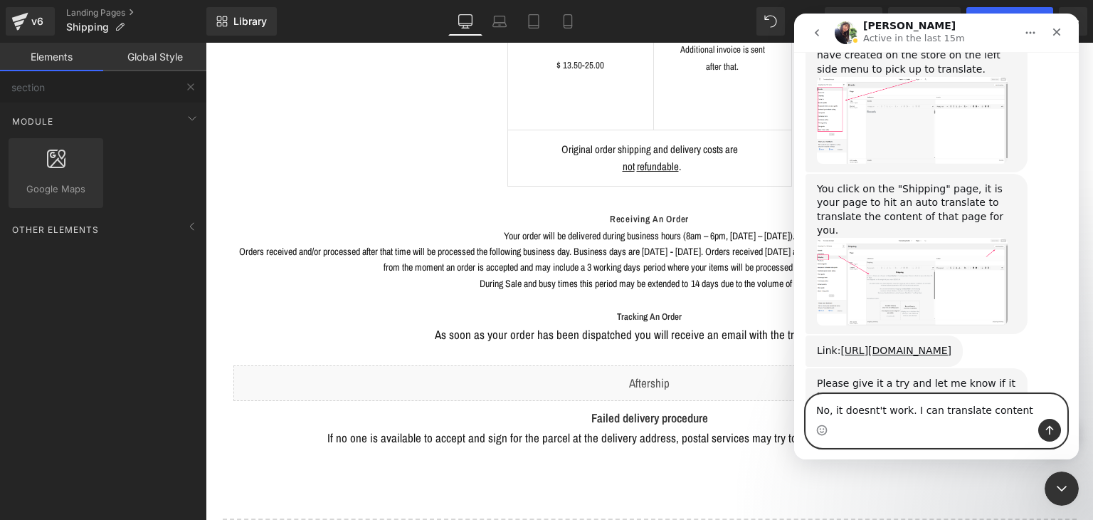
click at [1007, 408] on textarea "No, it doesnt't work. I can translate content" at bounding box center [936, 406] width 261 height 24
click at [985, 405] on textarea "No, it doesnt't work. I can translate content from pages" at bounding box center [936, 399] width 261 height 38
click at [1005, 408] on textarea "No, it doesnt't work. I can translate content from pages" at bounding box center [936, 399] width 261 height 38
click at [1031, 409] on textarea "No, it doesnt't work. I can translate content from pages" at bounding box center [936, 399] width 261 height 38
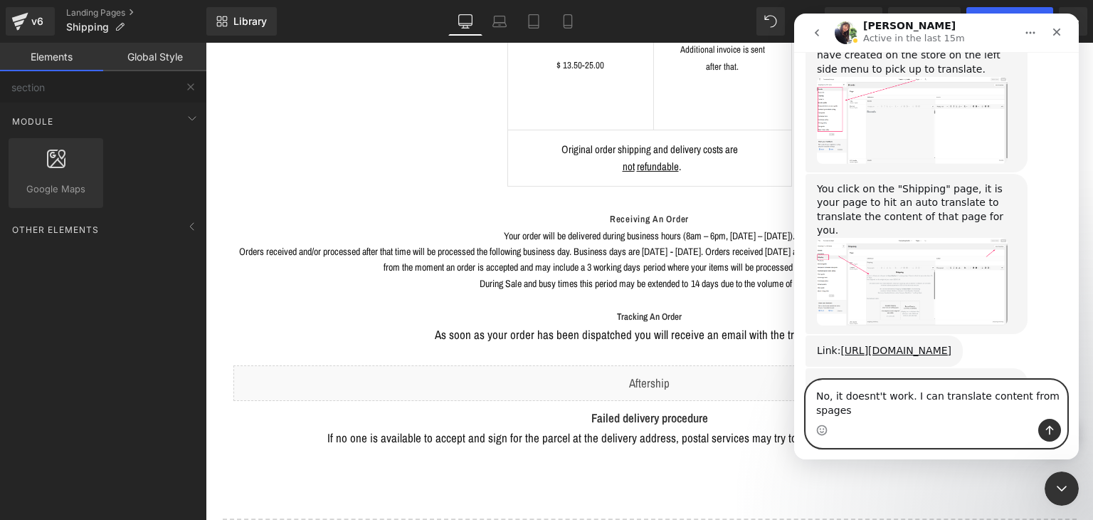
scroll to position [2694, 0]
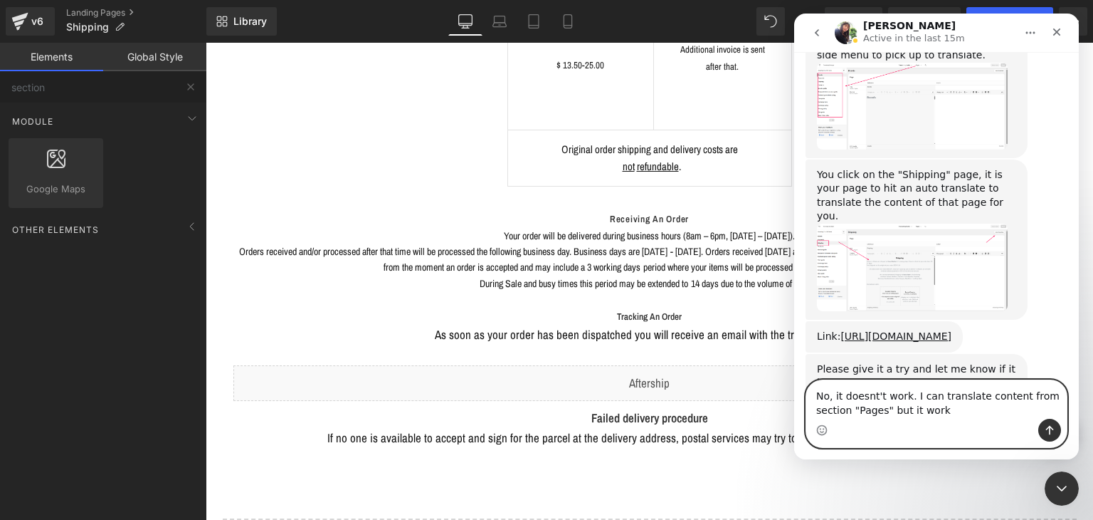
drag, startPoint x: 885, startPoint y: 409, endPoint x: 960, endPoint y: 409, distance: 74.7
click at [960, 409] on textarea "No, it doesnt't work. I can translate content from section "Pages" but it work" at bounding box center [936, 399] width 261 height 38
paste textarea "but it only works if i use the default template"
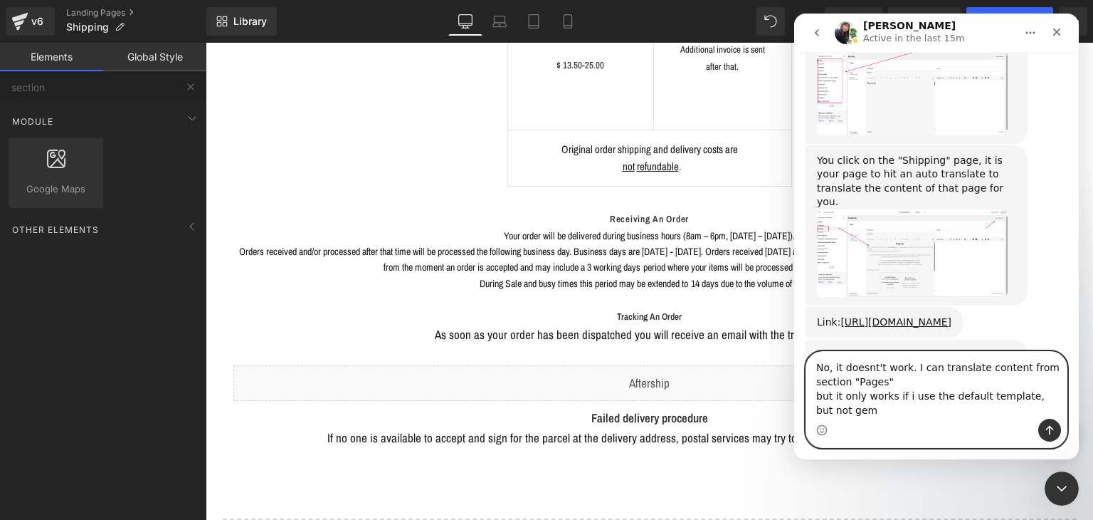
scroll to position [2722, 0]
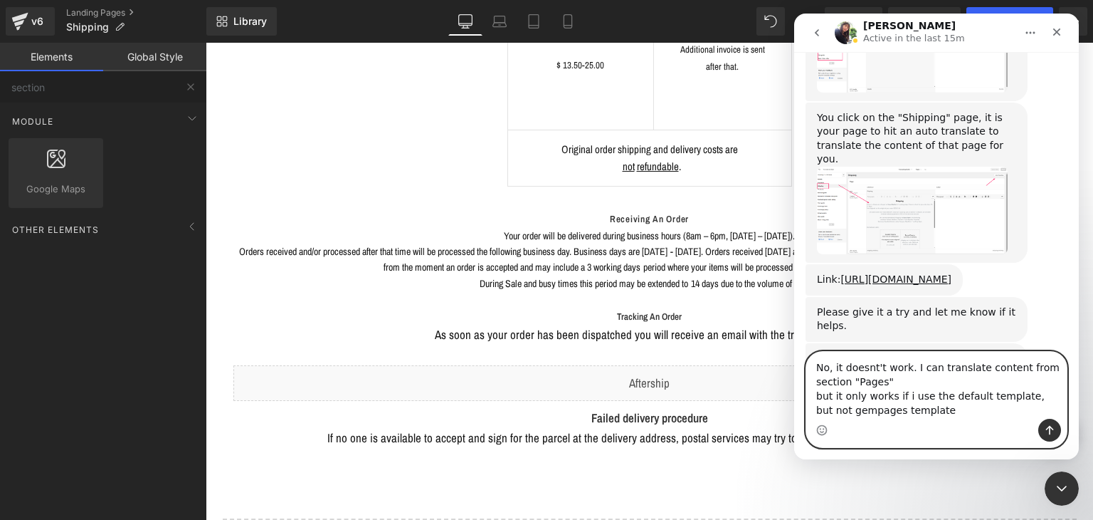
paste textarea "but it only works if i use the default template"
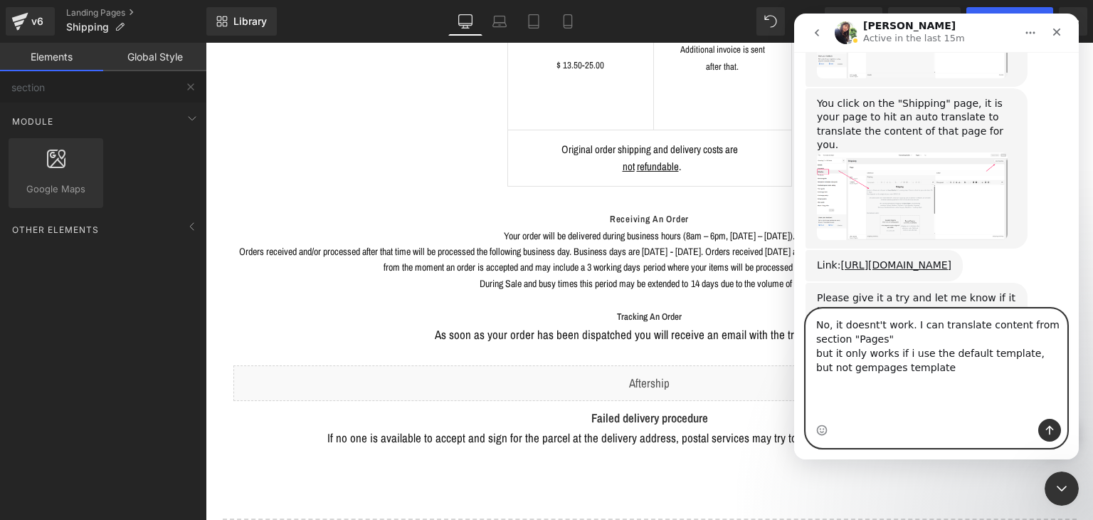
scroll to position [2751, 0]
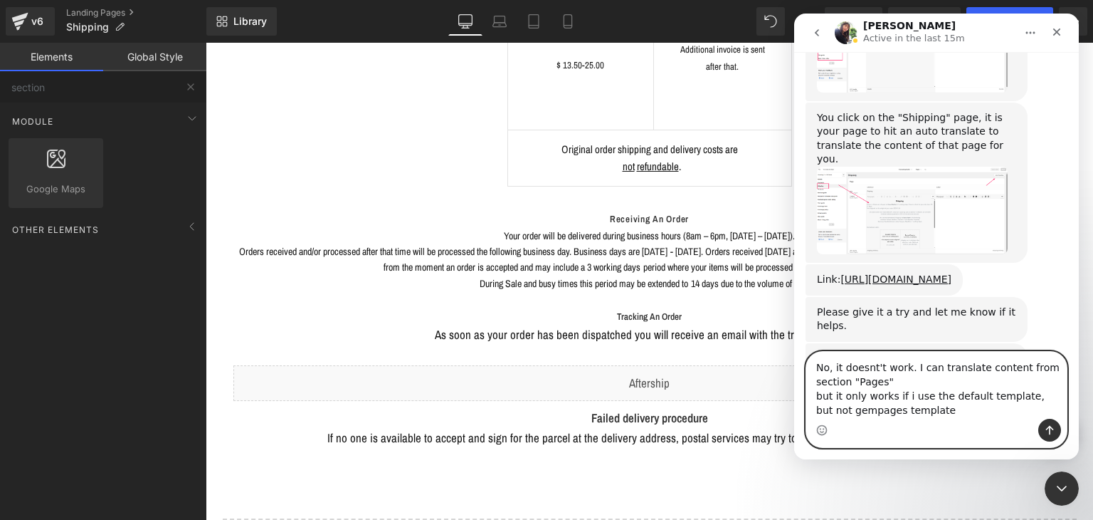
type textarea "No, it doesnt't work. I can translate content from section "Pages" but it only …"
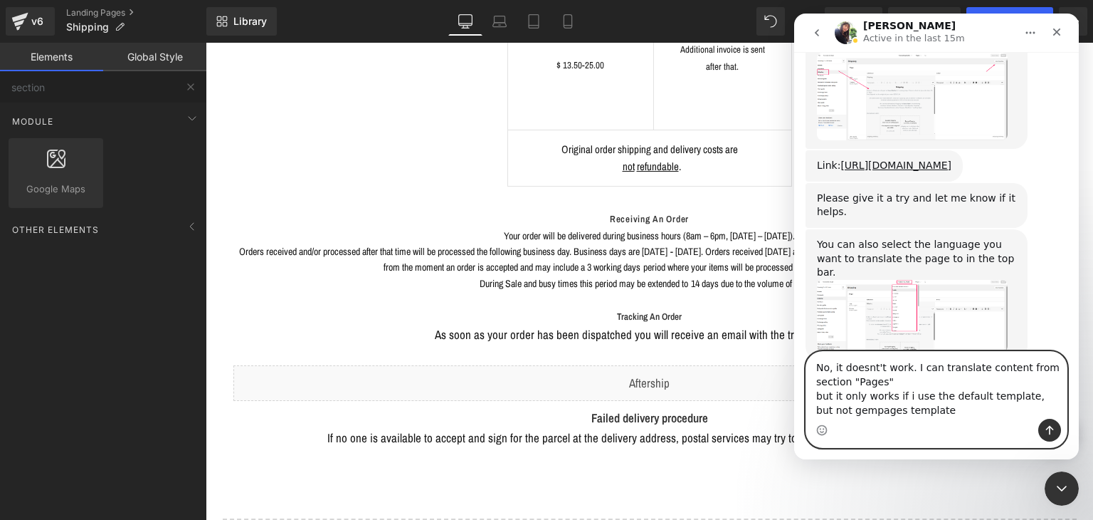
scroll to position [2875, 0]
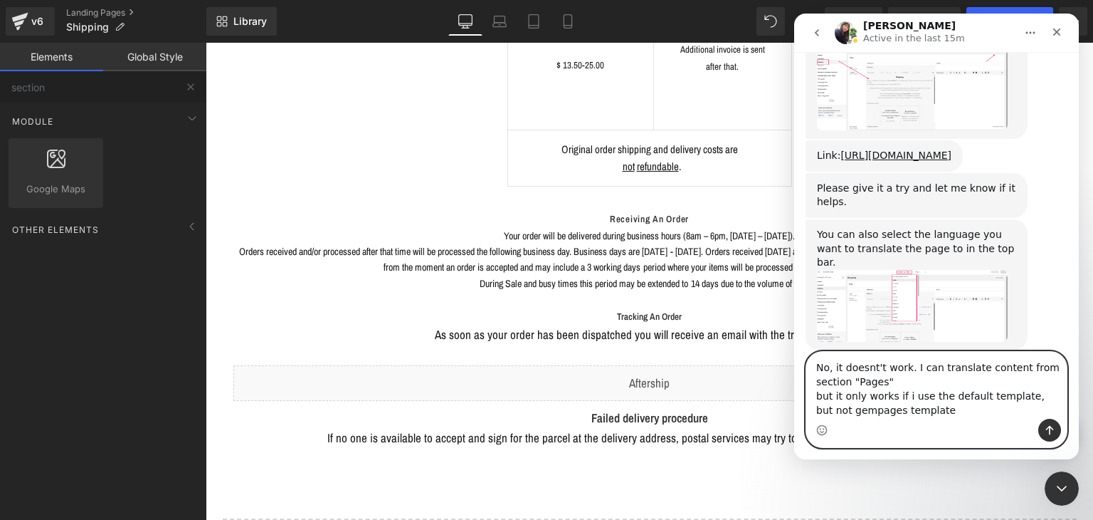
click at [900, 402] on textarea "No, it doesnt't work. I can translate content from section "Pages" but it only …" at bounding box center [936, 385] width 261 height 67
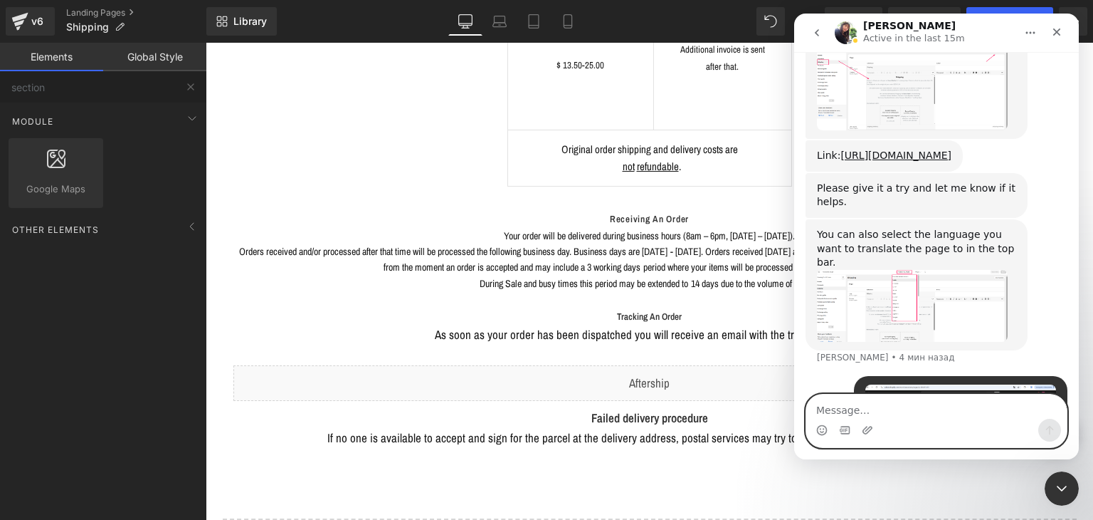
scroll to position [2878, 0]
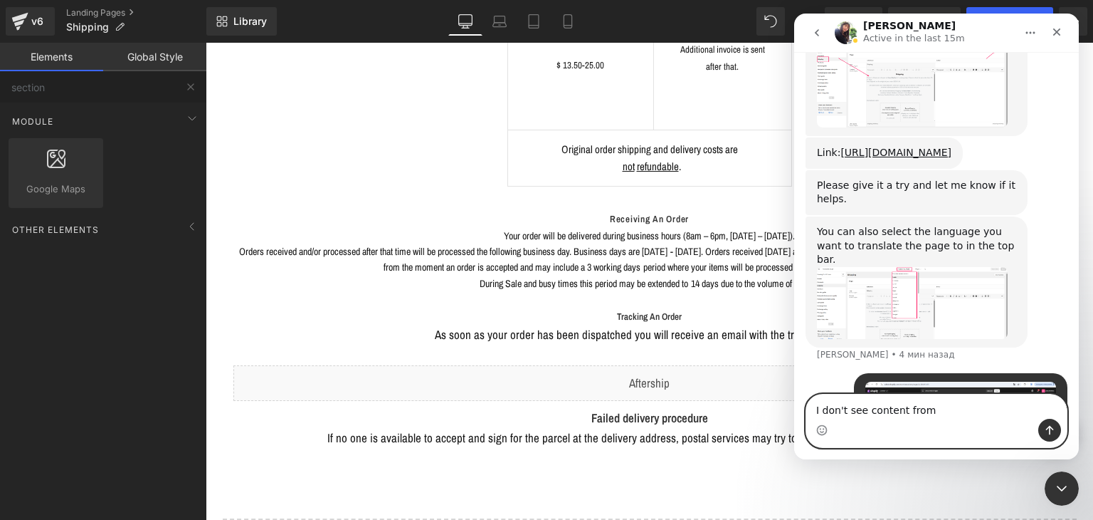
type textarea "I don't see content from"
click at [496, 390] on div at bounding box center [546, 238] width 1093 height 477
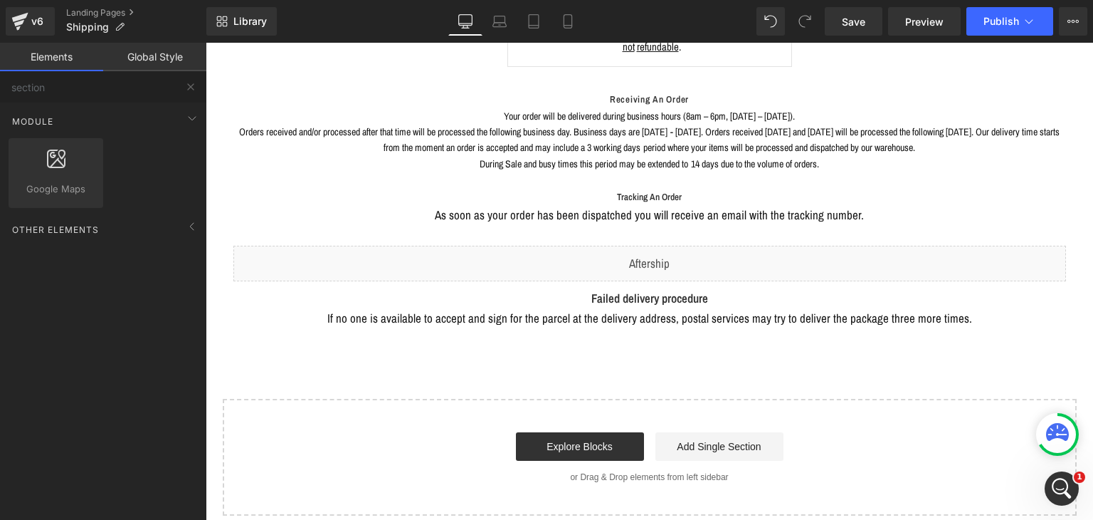
scroll to position [569, 0]
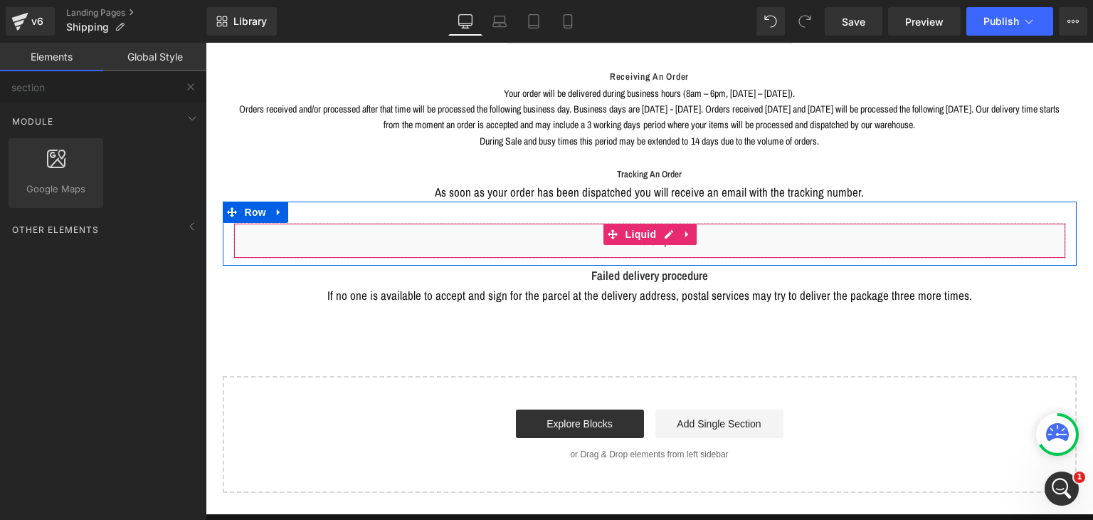
click at [505, 223] on div "Liquid" at bounding box center [649, 241] width 833 height 36
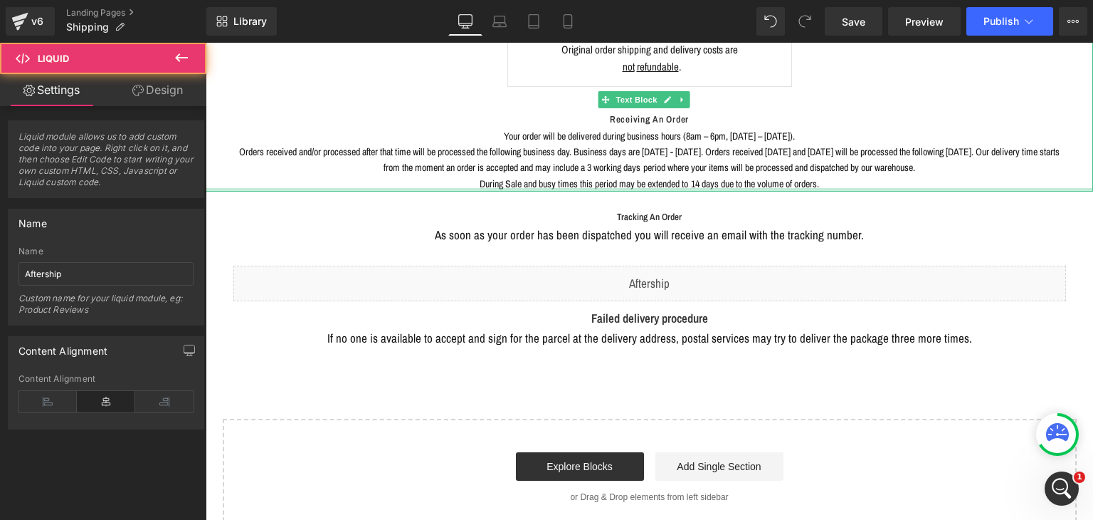
scroll to position [498, 0]
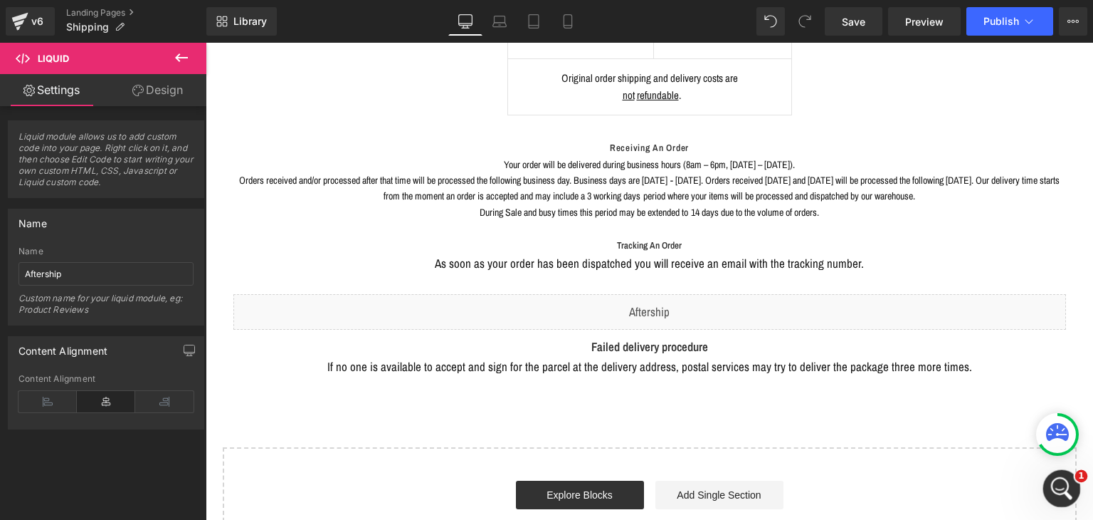
click at [1060, 475] on div "Открыть службу сообщений Intercom" at bounding box center [1059, 486] width 47 height 47
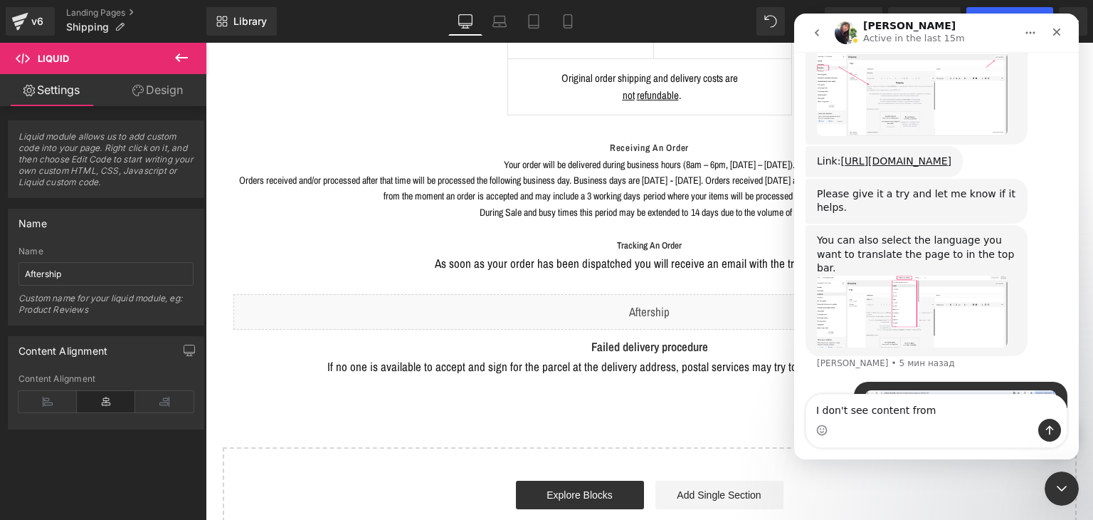
scroll to position [2878, 0]
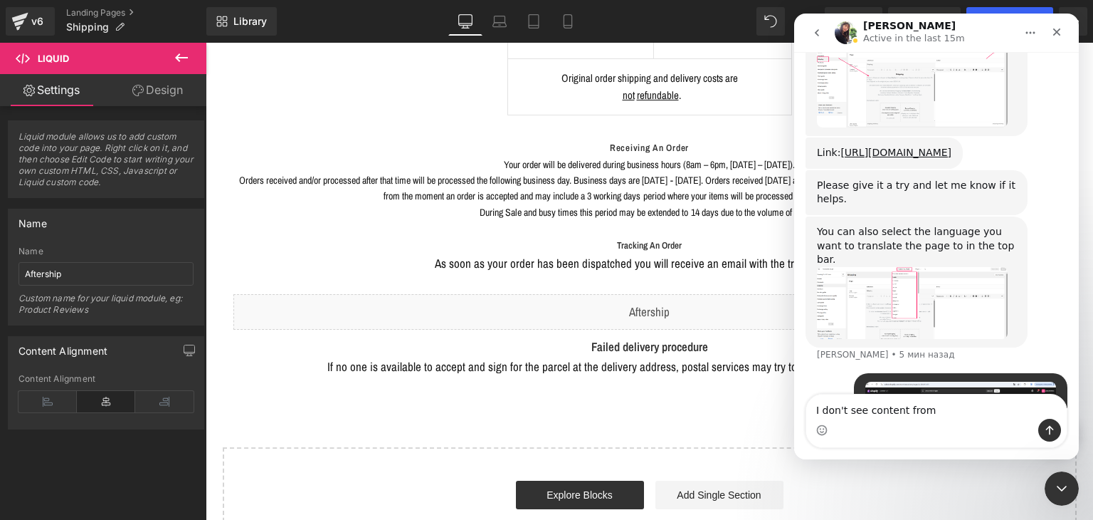
click at [914, 414] on textarea "I don't see content from" at bounding box center [936, 406] width 261 height 24
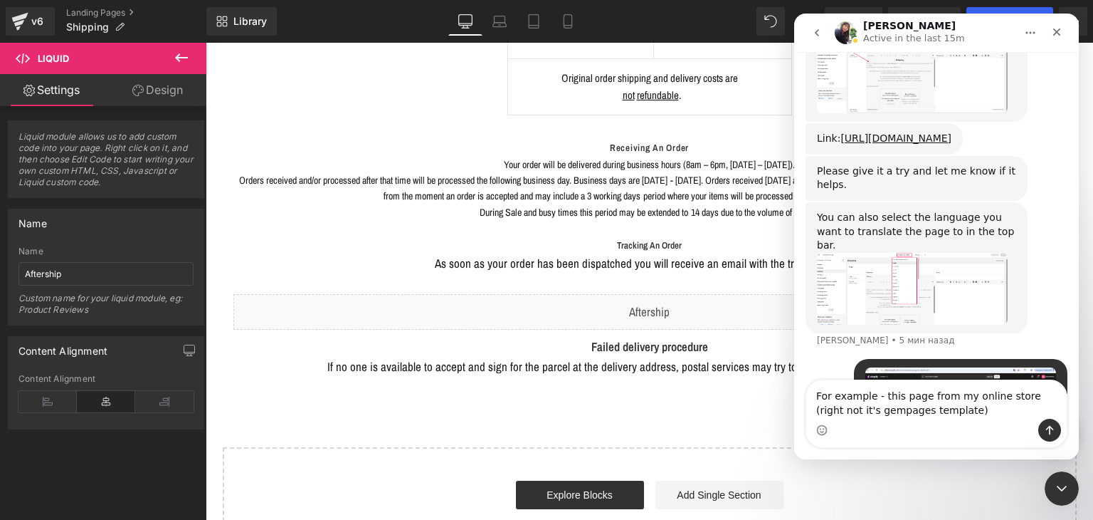
type textarea "For example - this page from my online store (right not it's gempages template)"
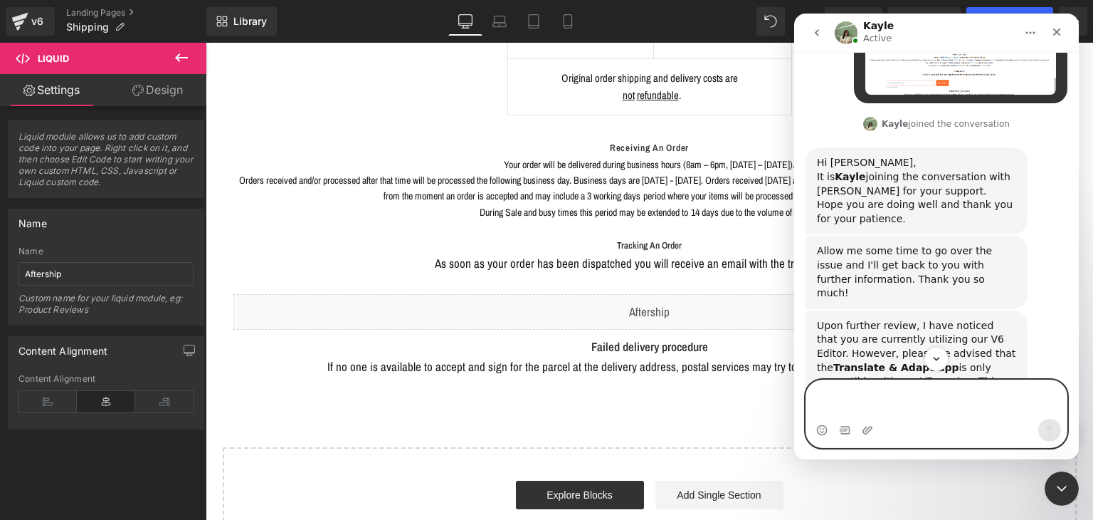
scroll to position [3451, 0]
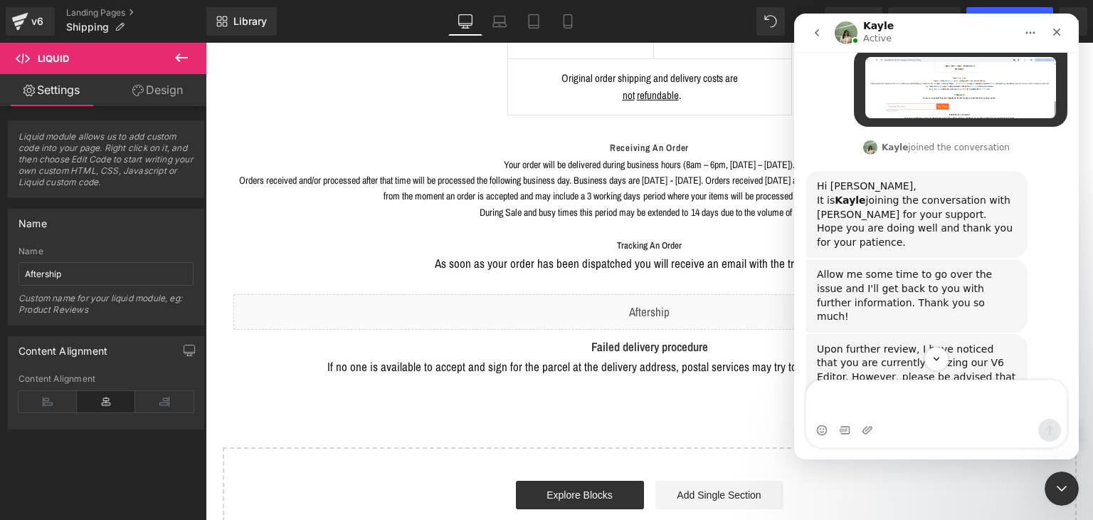
click at [987, 342] on div "Upon further review, I have noticed that you are currently utilizing our V6 Edi…" at bounding box center [916, 412] width 199 height 140
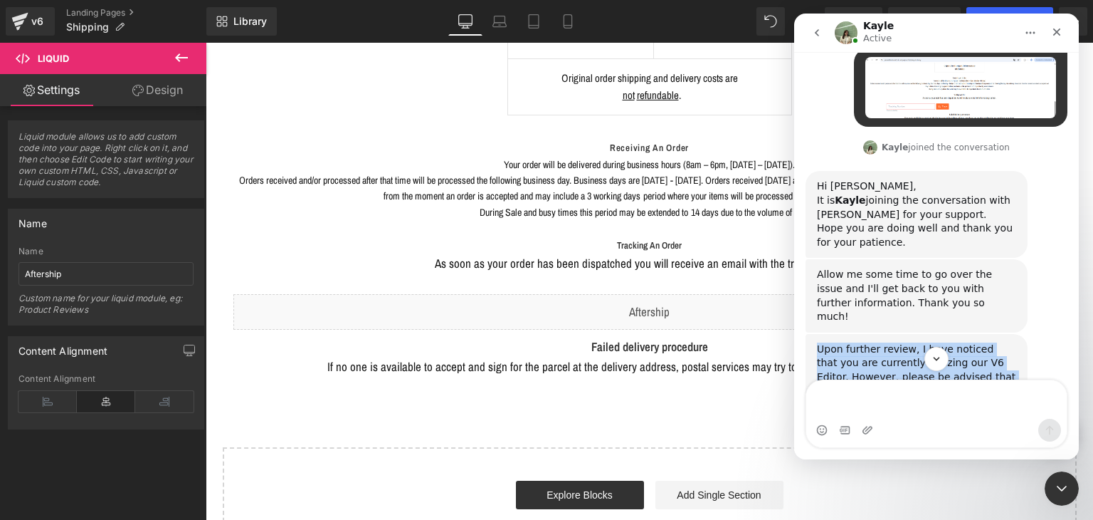
click at [987, 342] on div "Upon further review, I have noticed that you are currently utilizing our V6 Edi…" at bounding box center [916, 412] width 199 height 140
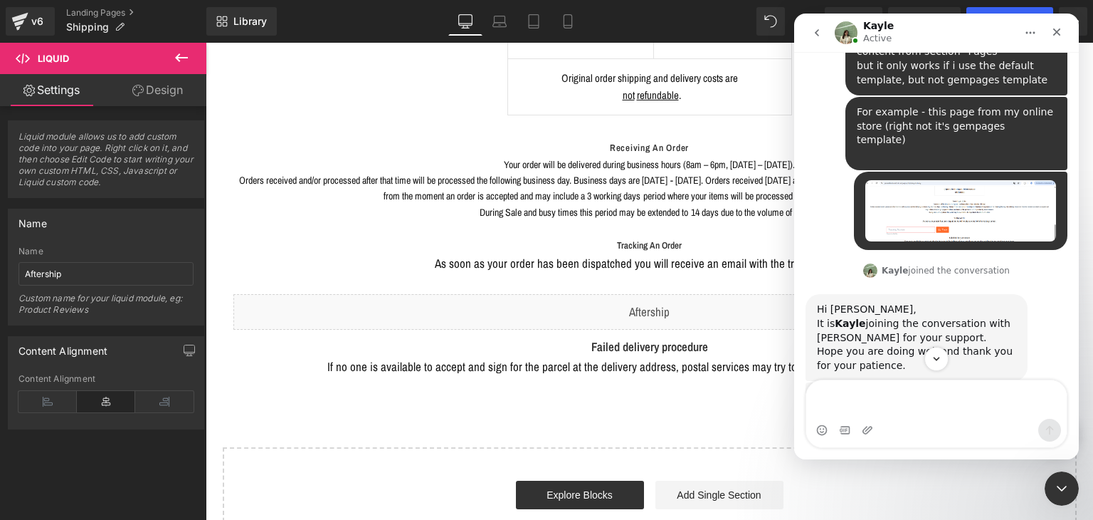
scroll to position [3308, 0]
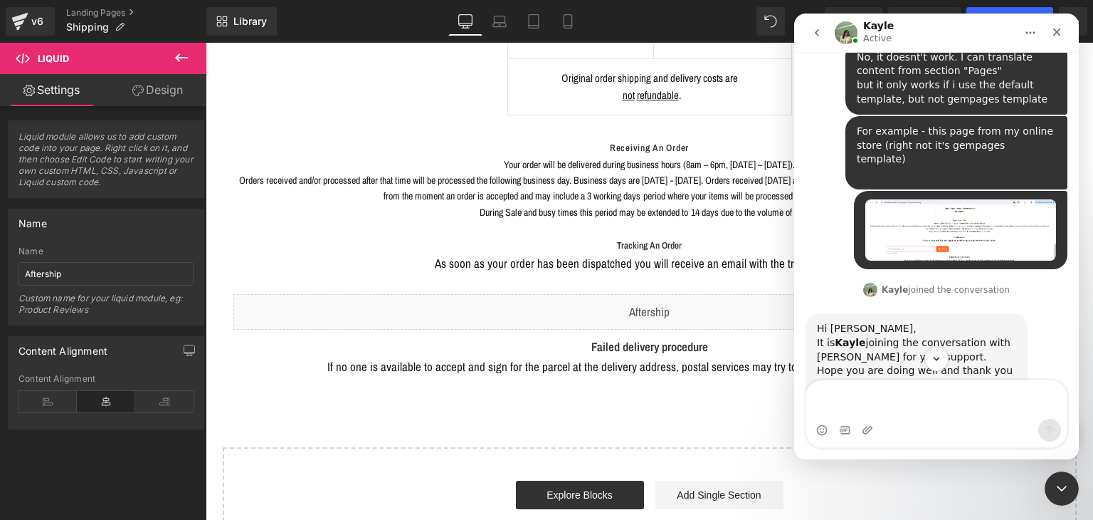
click at [838, 336] on div "It is [PERSON_NAME] joining the conversation with [PERSON_NAME] for your suppor…" at bounding box center [916, 350] width 199 height 28
click at [838, 364] on div "Hope you are doing well and thank you for your patience." at bounding box center [916, 378] width 199 height 28
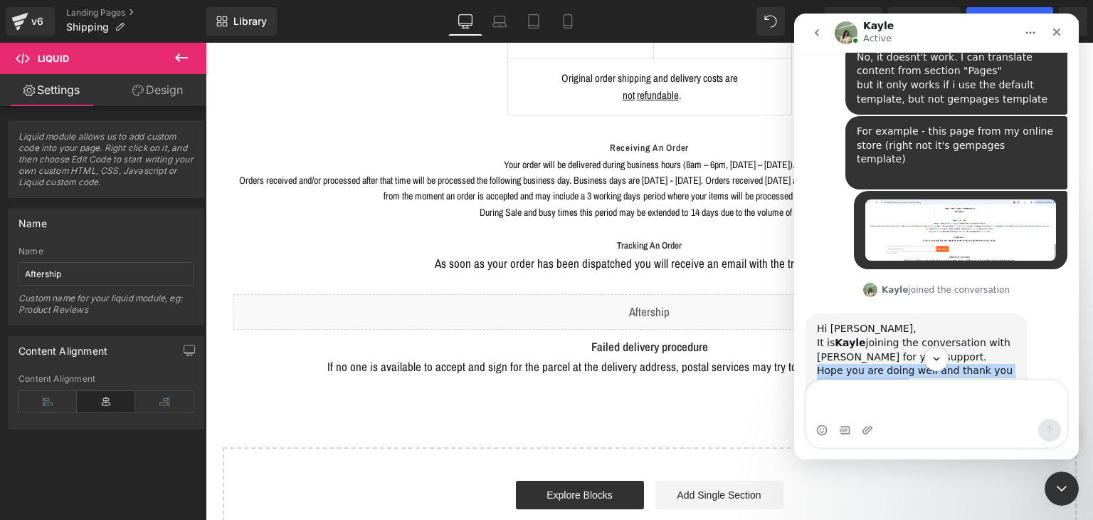
click at [838, 364] on div "Hope you are doing well and thank you for your patience." at bounding box center [916, 378] width 199 height 28
click at [838, 410] on div "Allow me some time to go over the issue and I'll get back to you with further i…" at bounding box center [916, 438] width 199 height 56
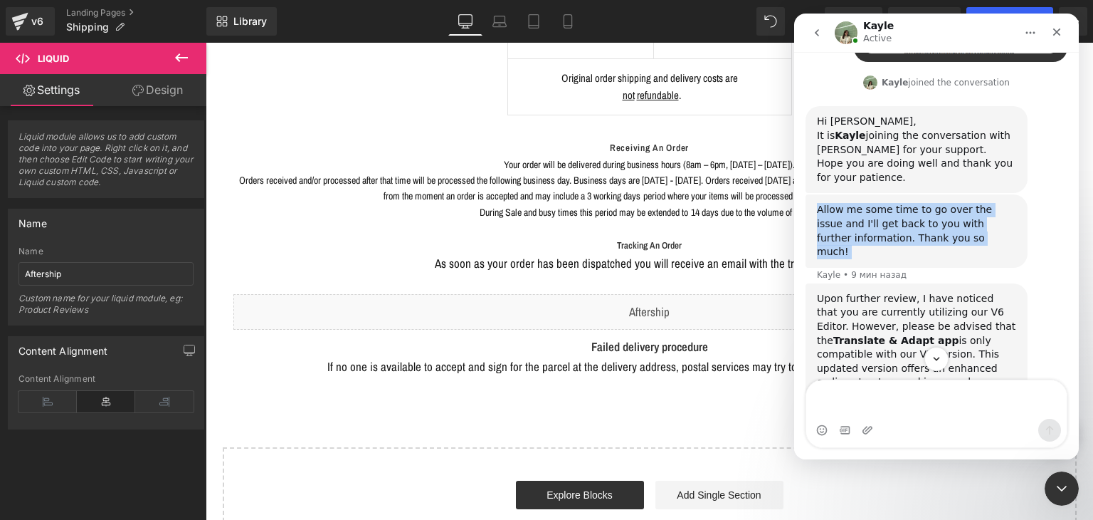
scroll to position [3593, 0]
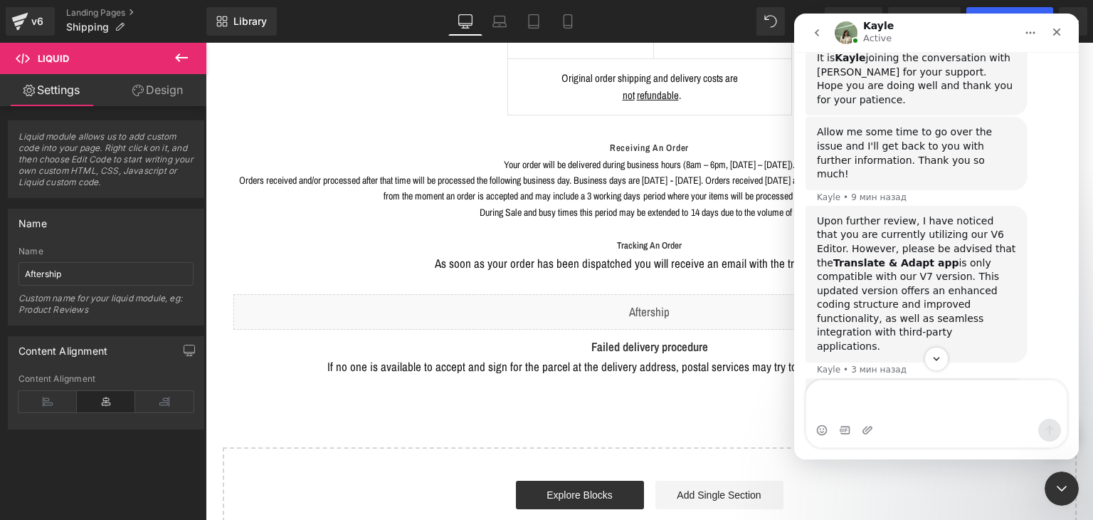
click at [854, 386] on div "With GemPages V6, you are advised to use Weglot instead or consider creating a …" at bounding box center [916, 414] width 199 height 56
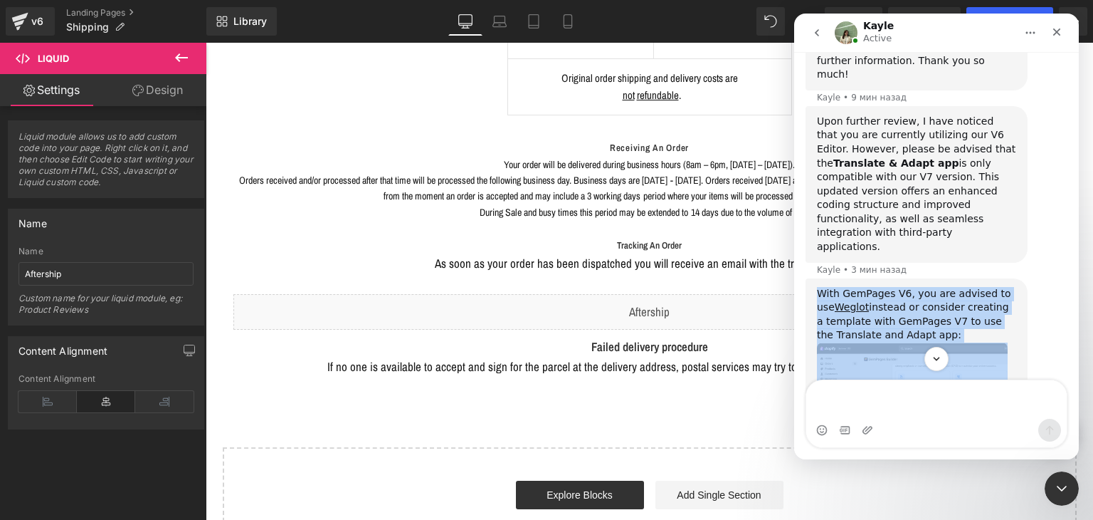
scroll to position [3693, 0]
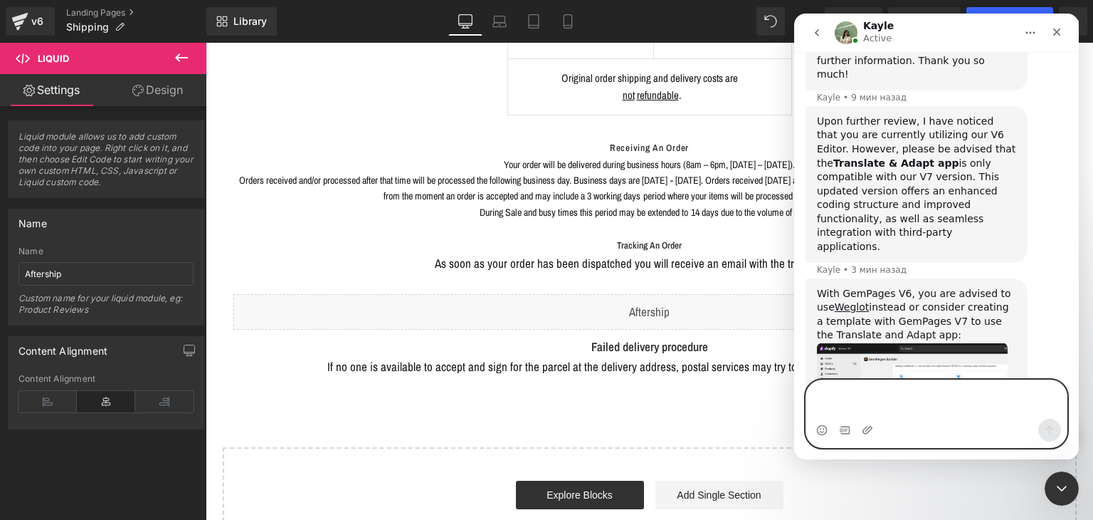
click at [880, 396] on textarea "Message…" at bounding box center [936, 399] width 261 height 38
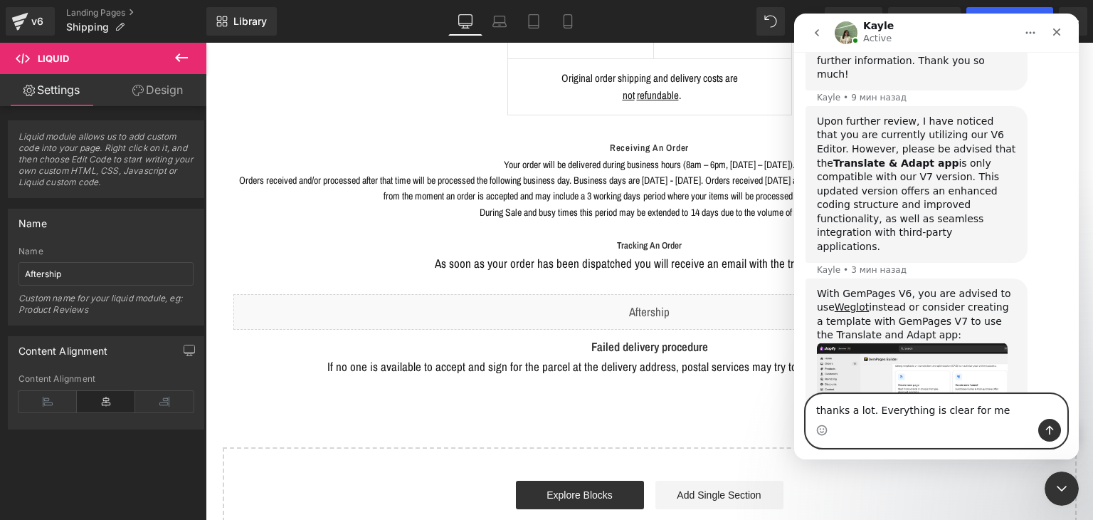
type textarea "thanks a lot. Everything is clear for me"
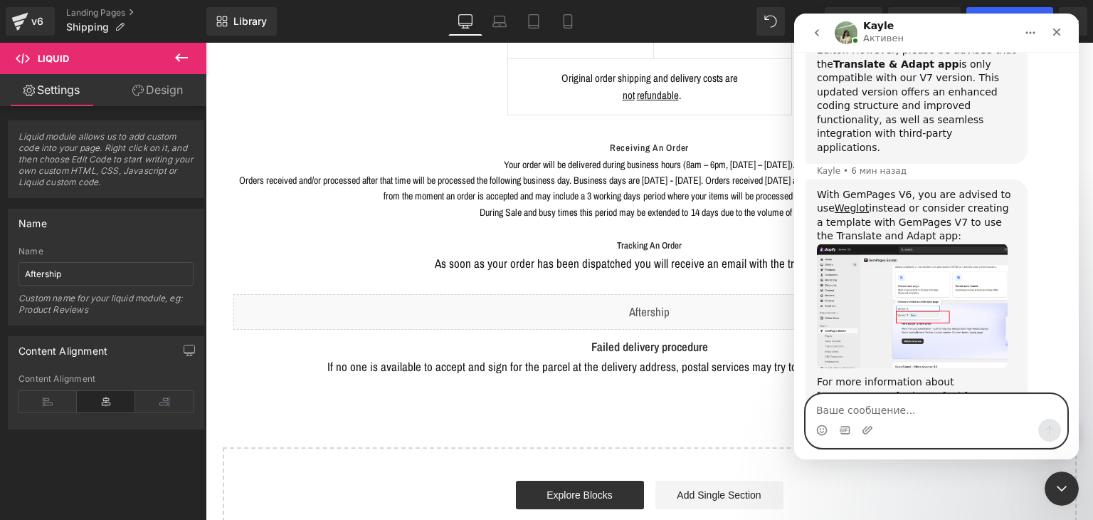
scroll to position [3778, 0]
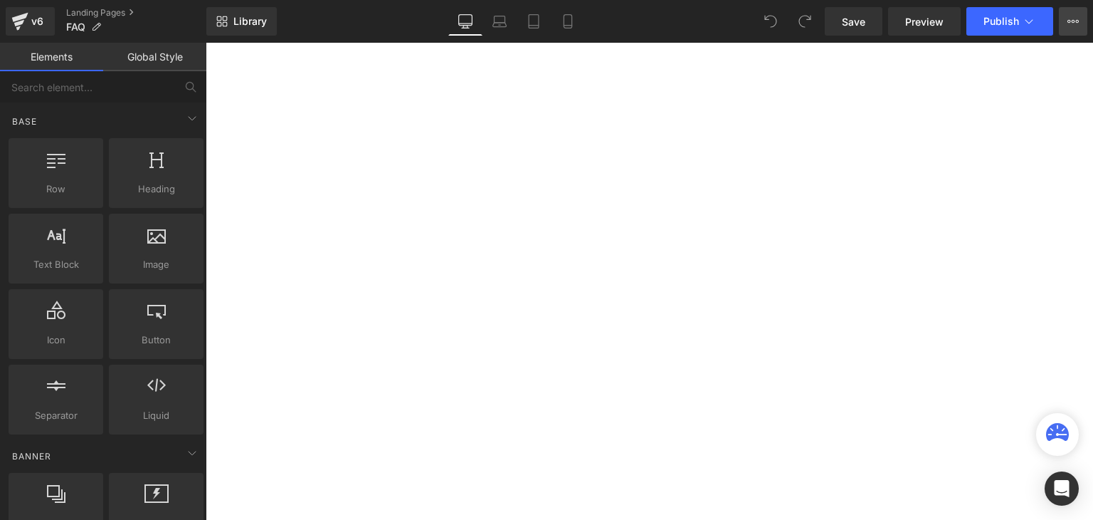
click at [1068, 23] on icon at bounding box center [1073, 21] width 11 height 11
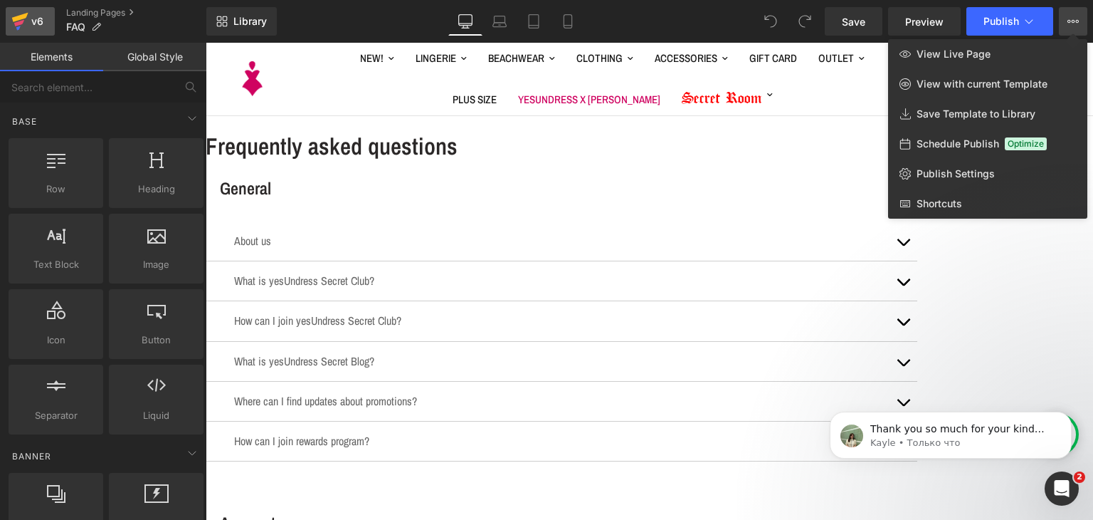
click at [38, 14] on div "v6" at bounding box center [37, 21] width 18 height 19
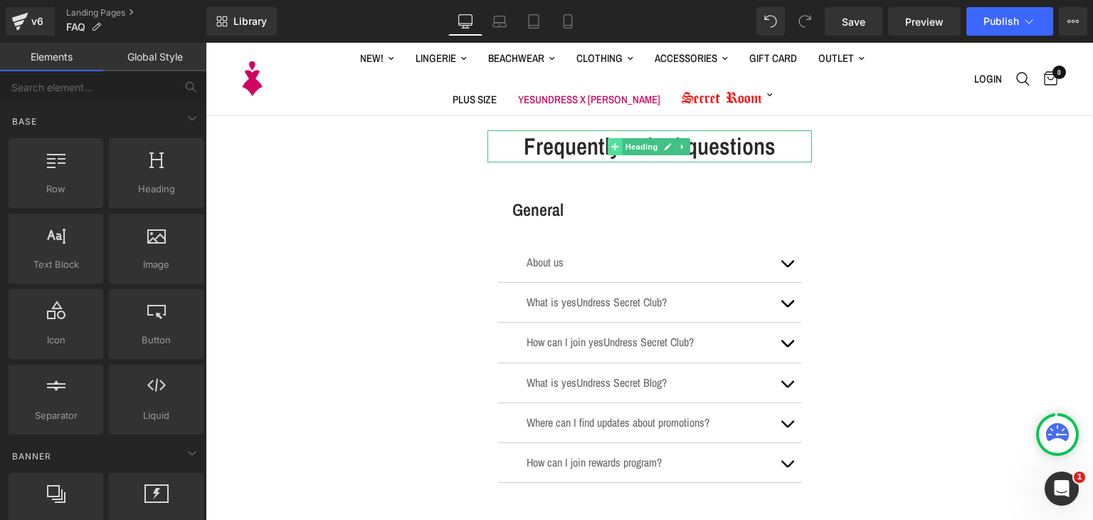
click at [615, 140] on span at bounding box center [615, 146] width 15 height 17
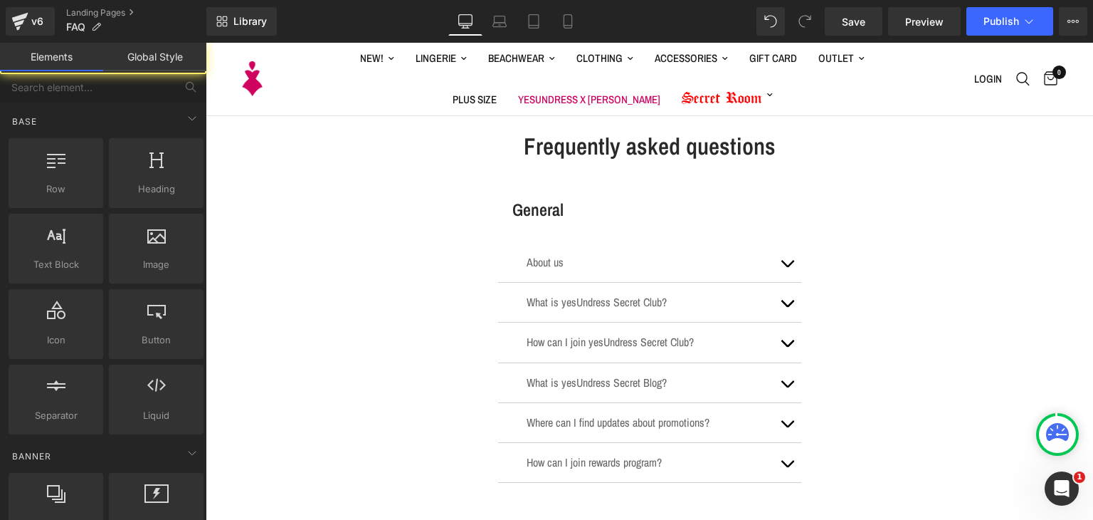
click at [498, 147] on h1 "Frequently asked questions" at bounding box center [650, 146] width 325 height 32
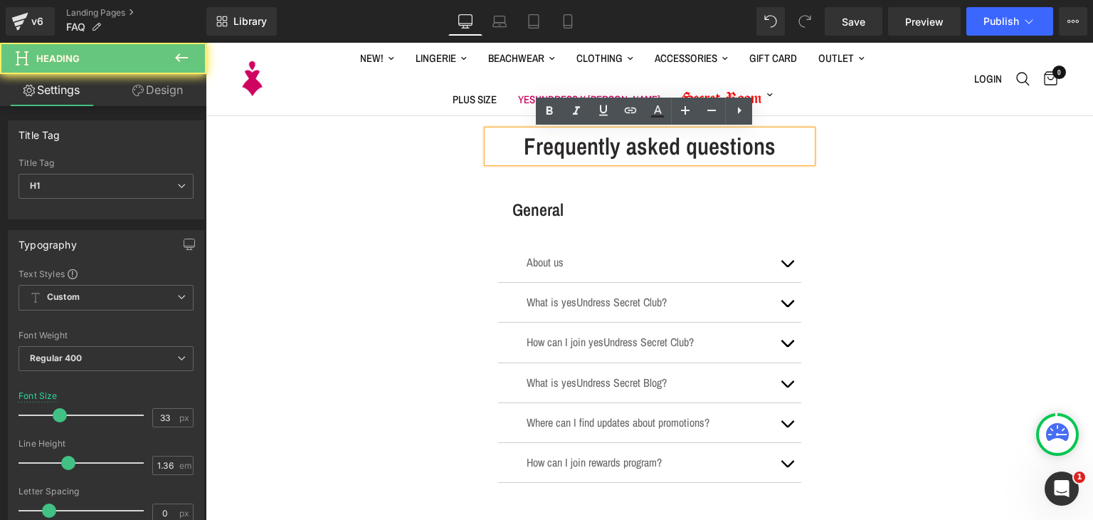
click at [530, 146] on h1 "Frequently asked questions" at bounding box center [650, 146] width 325 height 32
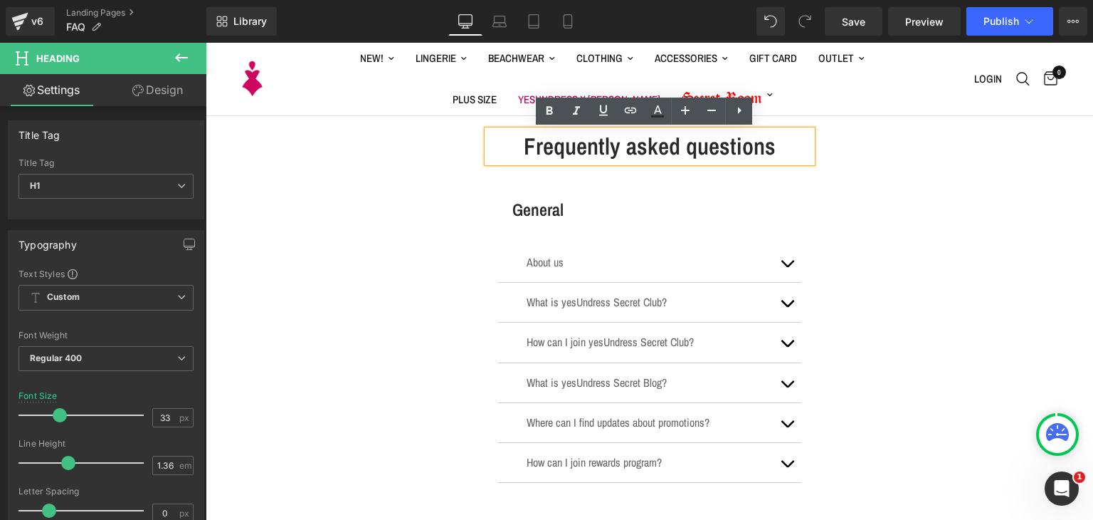
click at [525, 130] on div "Frequently asked questions" at bounding box center [650, 146] width 325 height 32
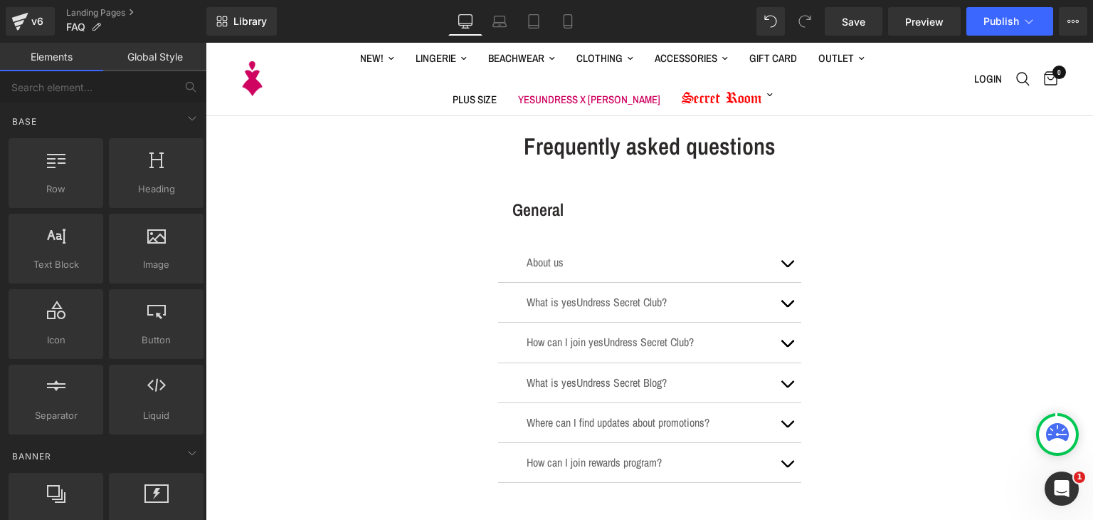
click at [488, 147] on h1 "Frequently asked questions" at bounding box center [650, 146] width 325 height 32
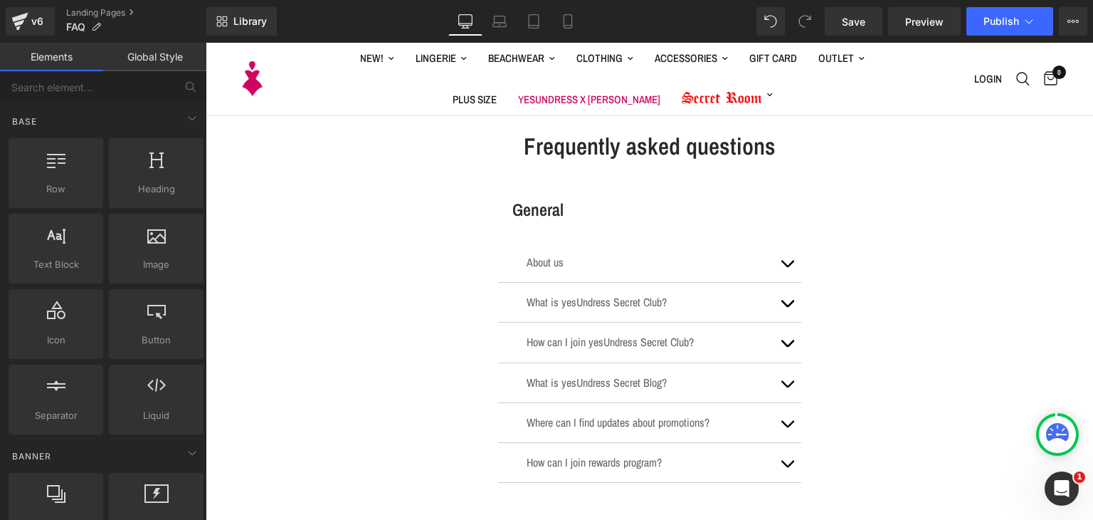
click at [488, 130] on div "Frequently asked questions Heading" at bounding box center [650, 146] width 325 height 32
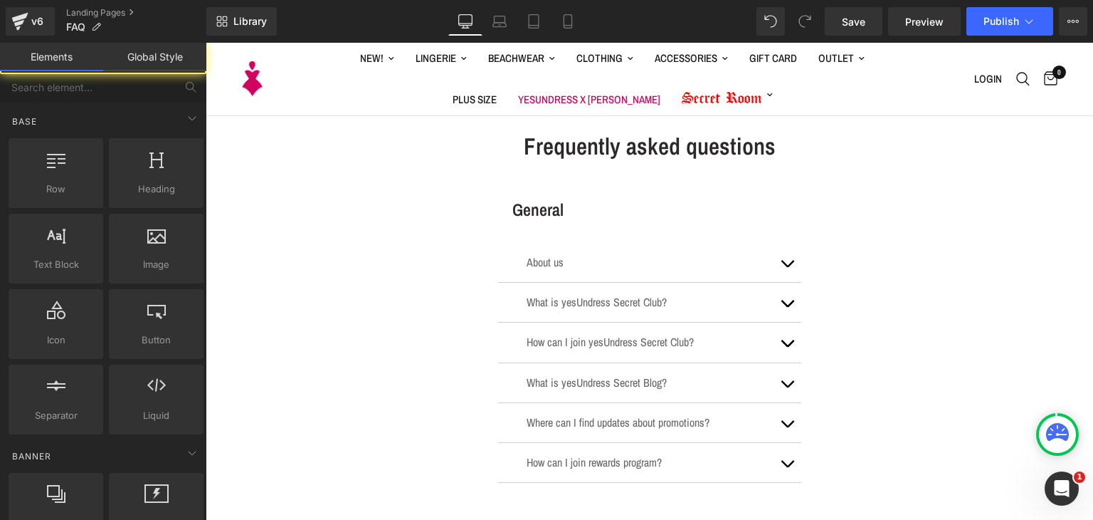
click at [519, 132] on div "Frequently asked questions Heading" at bounding box center [650, 146] width 325 height 32
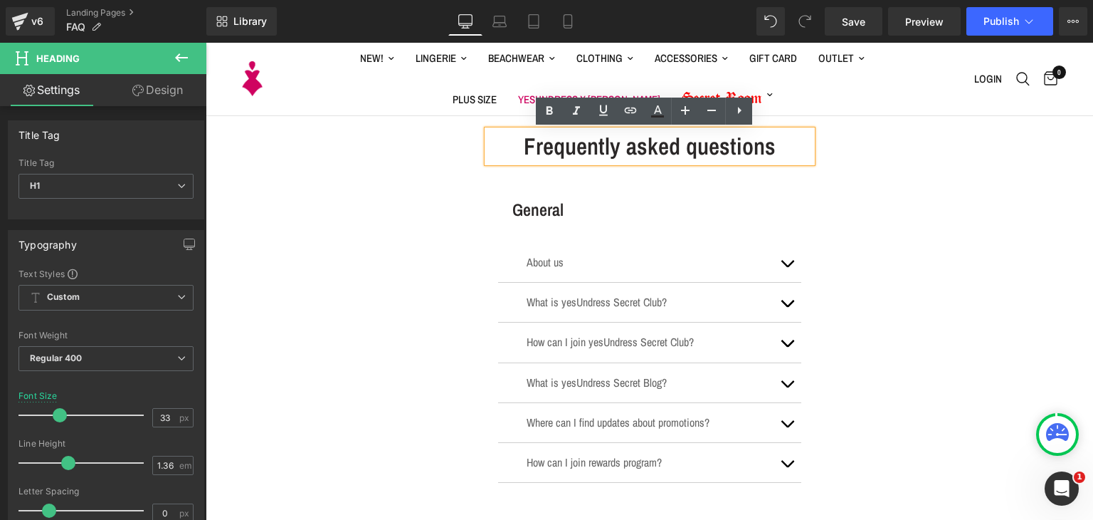
click at [581, 162] on div "Frequently asked questions" at bounding box center [650, 146] width 325 height 32
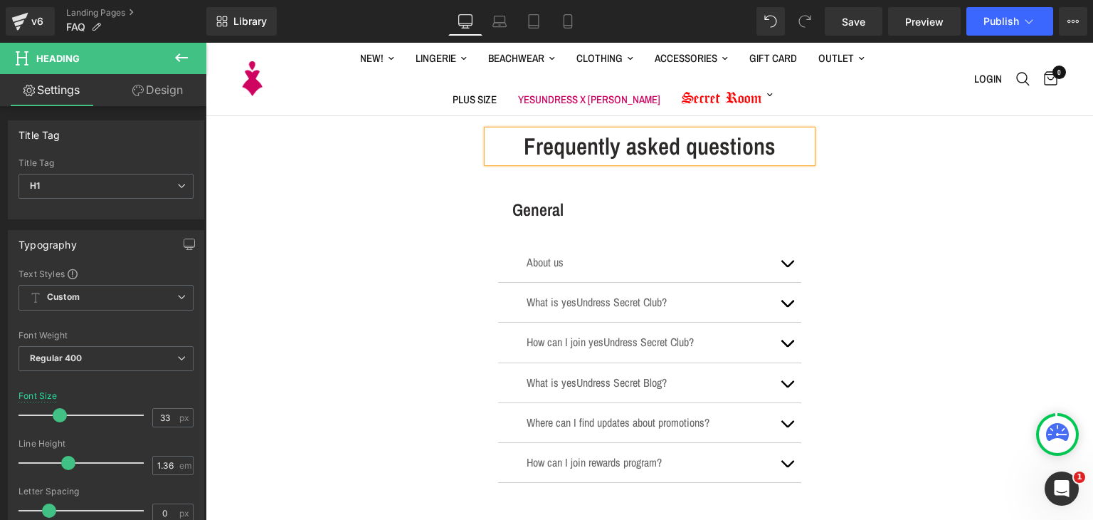
click at [591, 243] on div "About us Text Block" at bounding box center [649, 263] width 303 height 40
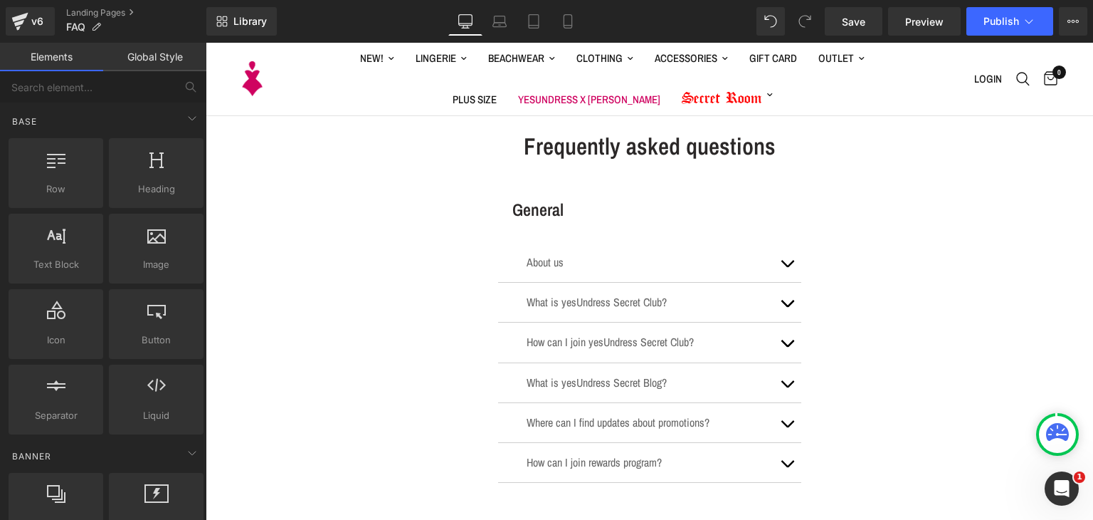
click at [206, 43] on div at bounding box center [206, 43] width 0 height 0
